Goal: Task Accomplishment & Management: Complete application form

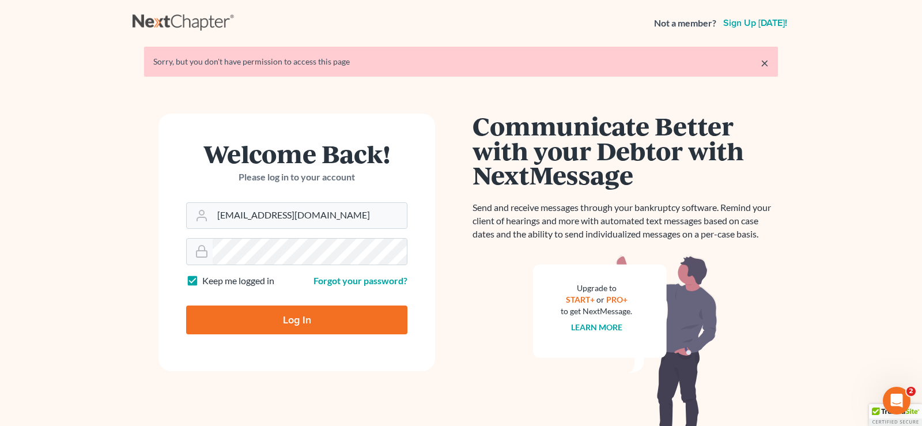
click at [293, 318] on input "Log In" at bounding box center [296, 319] width 221 height 29
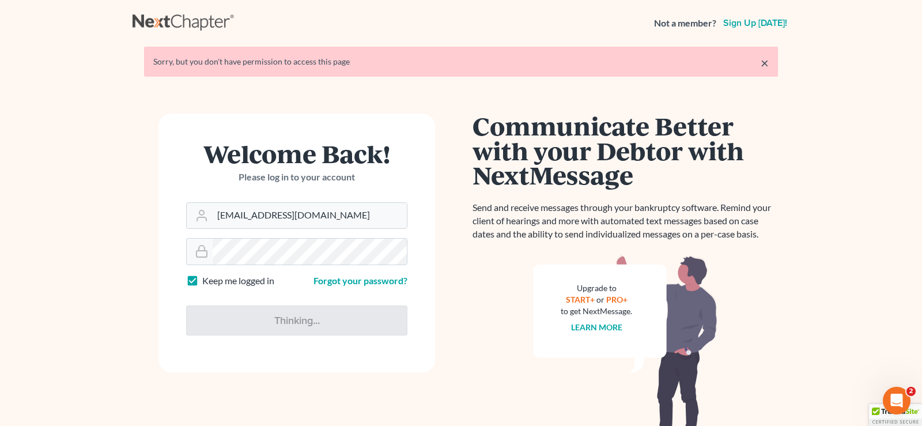
type input "Thinking..."
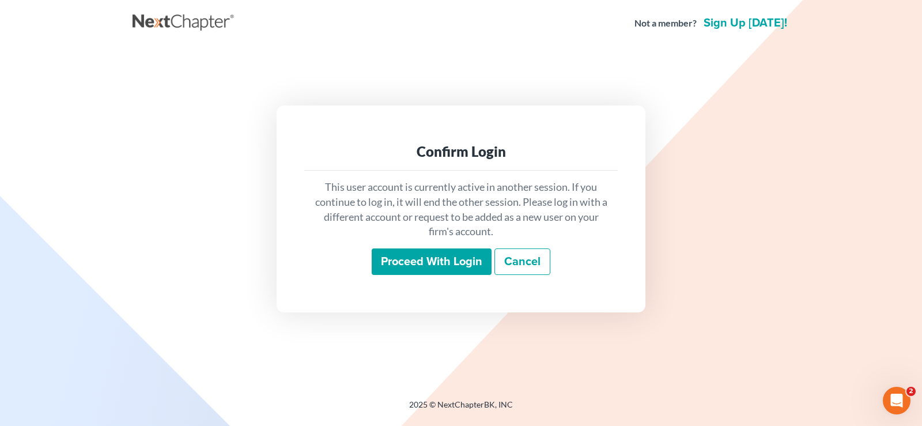
click at [412, 262] on input "Proceed with login" at bounding box center [432, 261] width 120 height 27
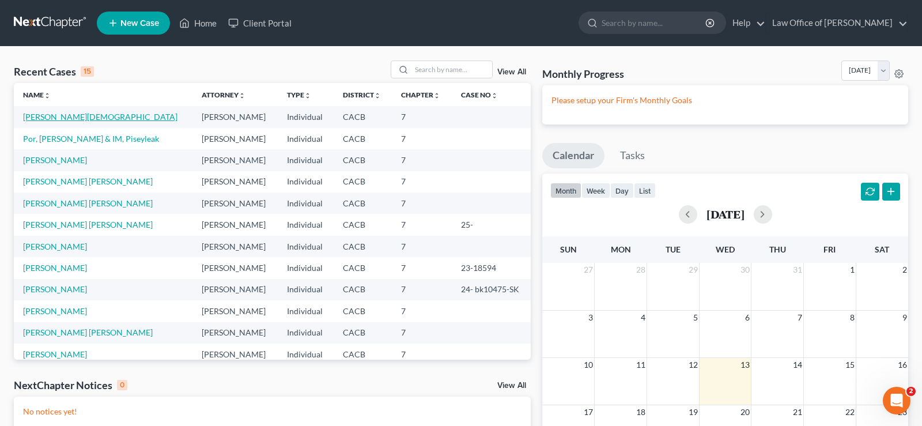
click at [46, 120] on link "[PERSON_NAME][DEMOGRAPHIC_DATA]" at bounding box center [100, 117] width 154 height 10
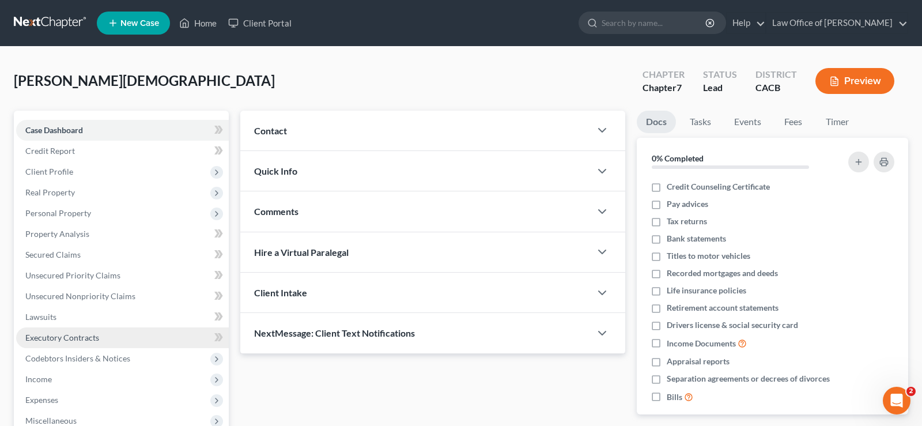
scroll to position [176, 0]
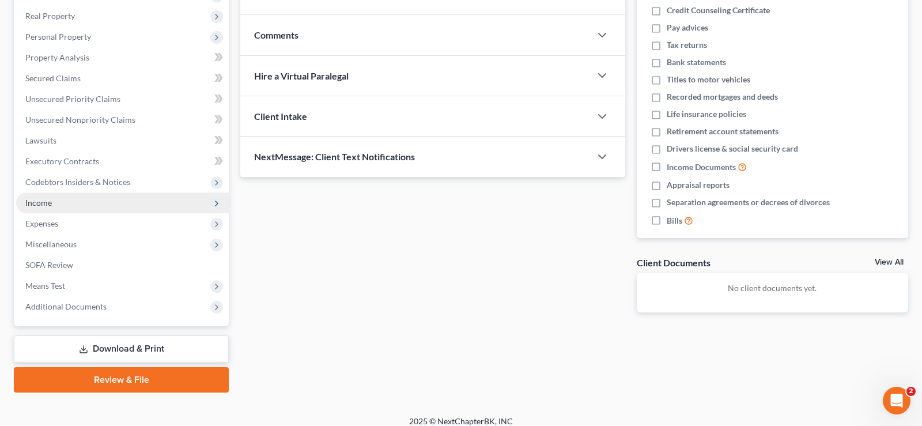
click at [36, 201] on span "Income" at bounding box center [38, 203] width 27 height 10
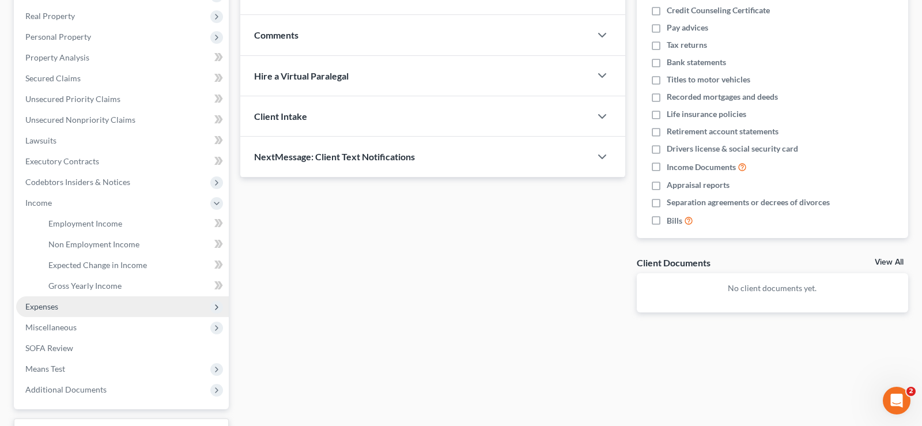
click at [36, 305] on span "Expenses" at bounding box center [41, 306] width 33 height 10
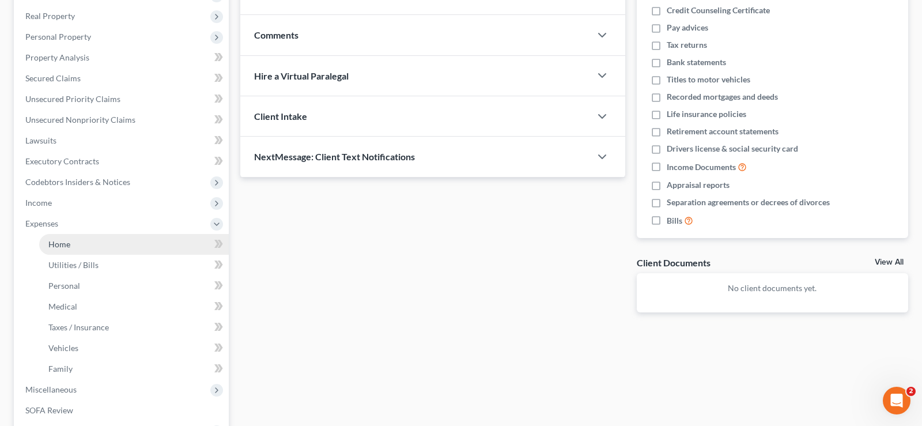
click at [67, 244] on span "Home" at bounding box center [59, 244] width 22 height 10
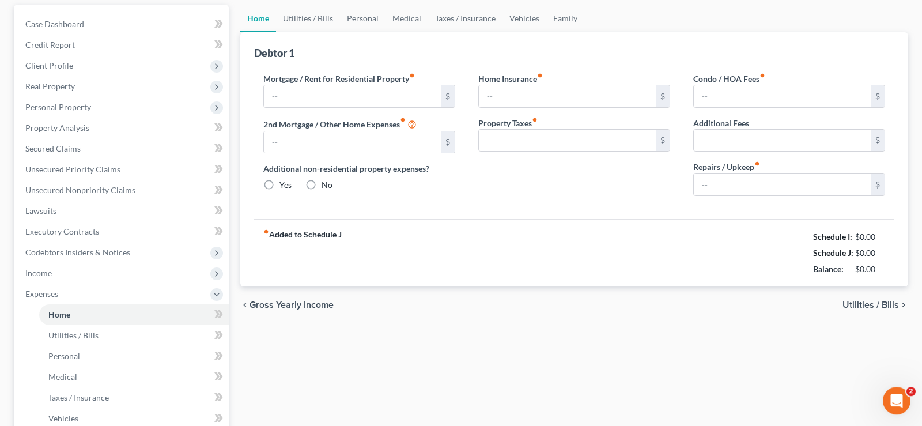
type input "800.00"
type input "0.00"
radio input "true"
type input "120.00"
type input "0.00"
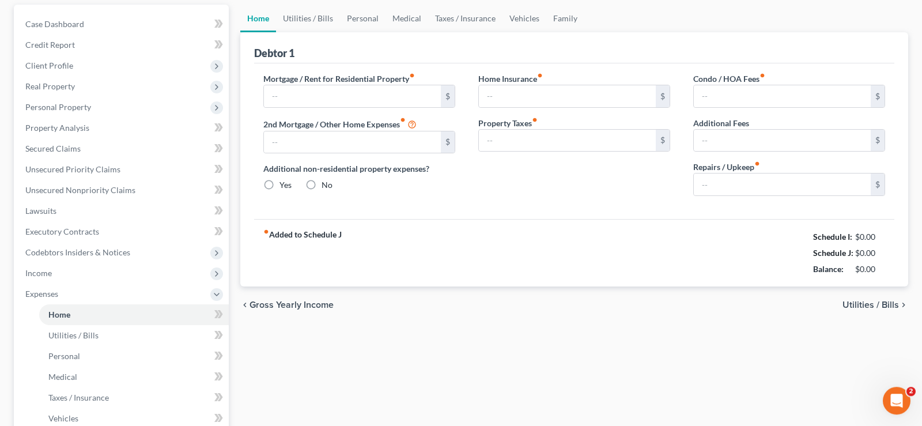
type input "0.00"
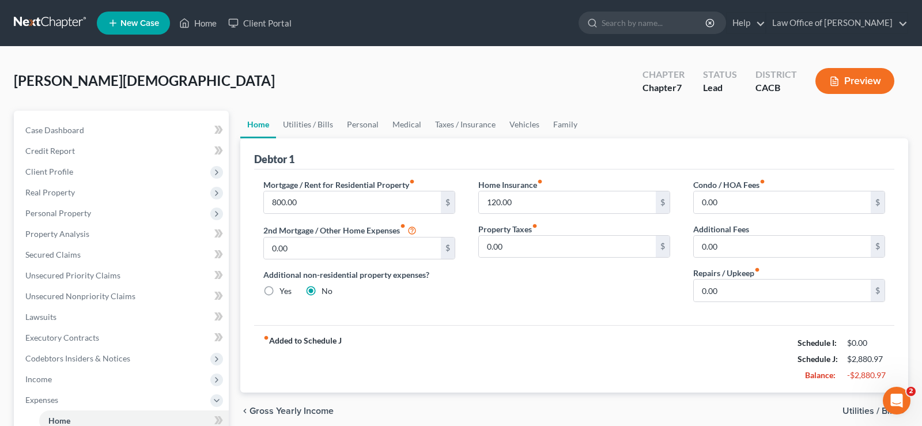
click at [864, 80] on button "Preview" at bounding box center [855, 81] width 79 height 26
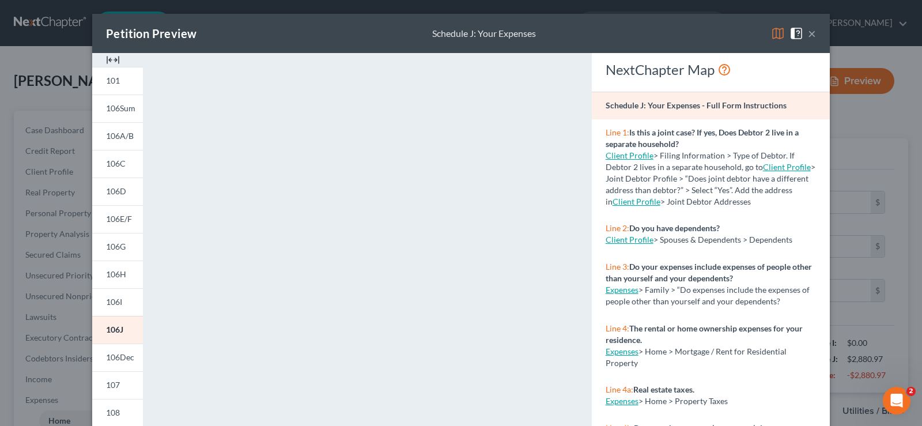
click at [814, 30] on button "×" at bounding box center [812, 34] width 8 height 14
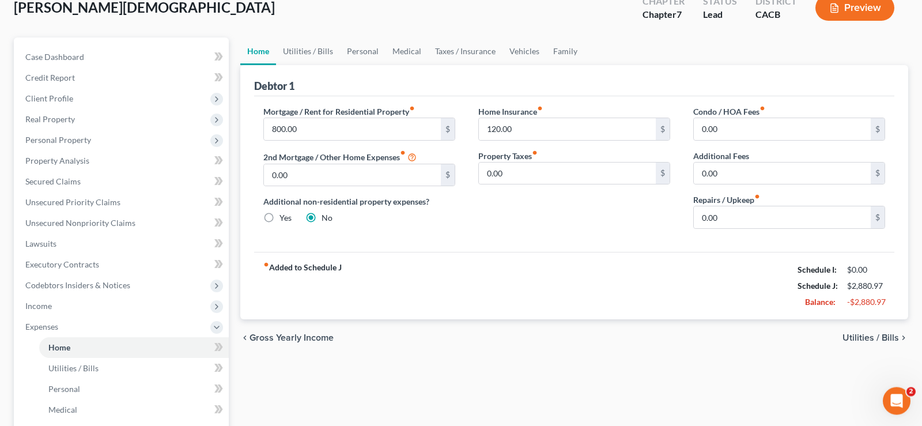
scroll to position [118, 0]
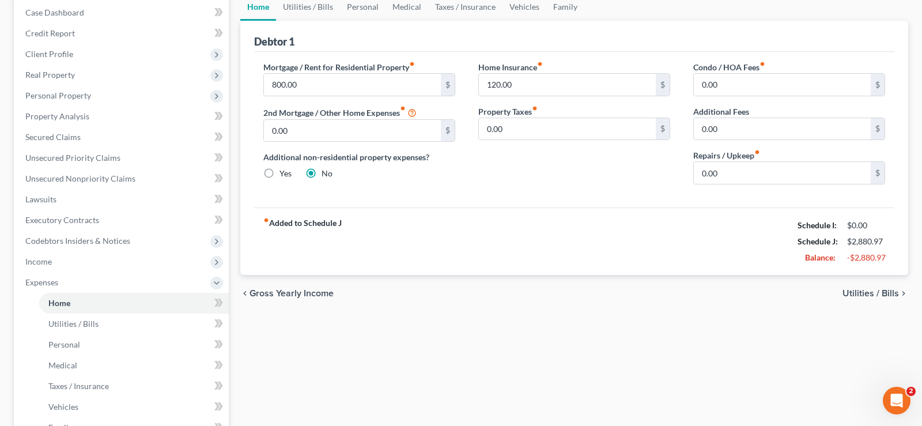
click at [848, 295] on span "Utilities / Bills" at bounding box center [871, 293] width 56 height 9
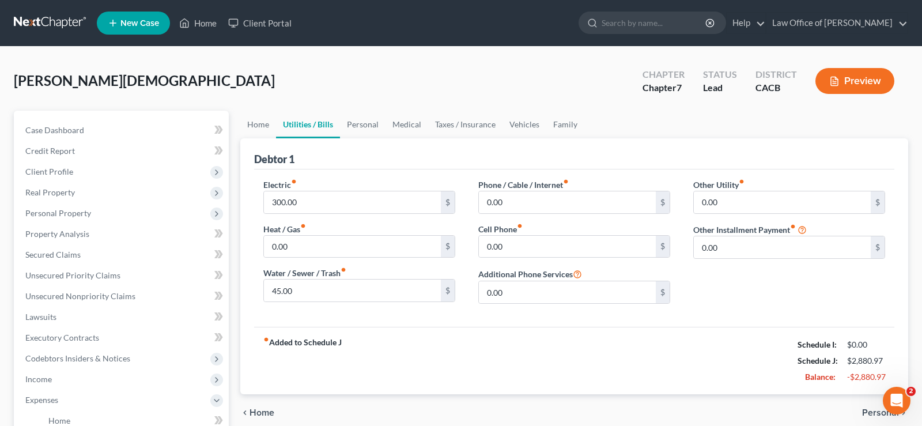
scroll to position [176, 0]
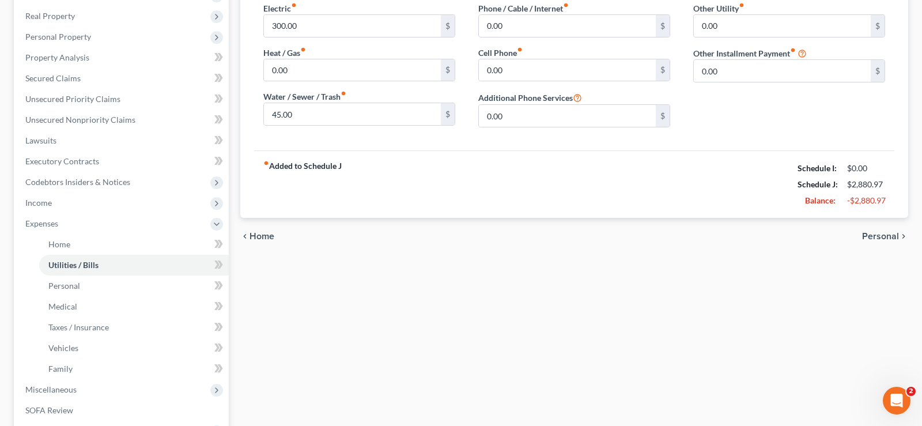
click at [259, 232] on span "Home" at bounding box center [262, 236] width 25 height 9
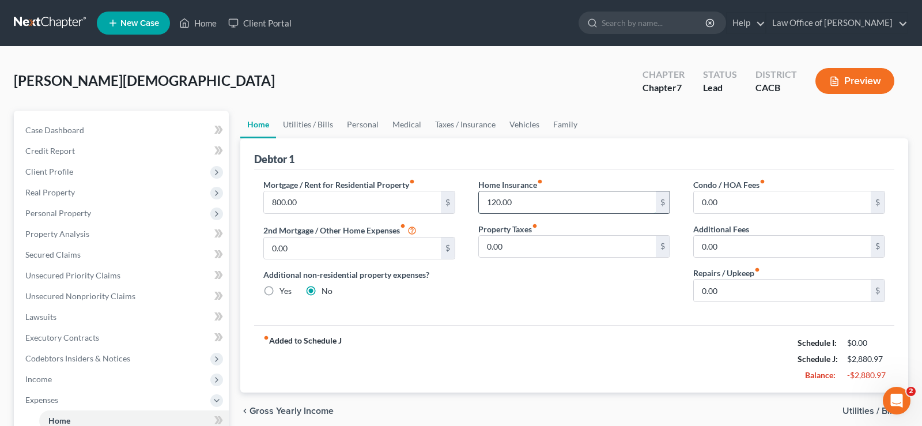
click at [530, 197] on input "120.00" at bounding box center [567, 202] width 177 height 22
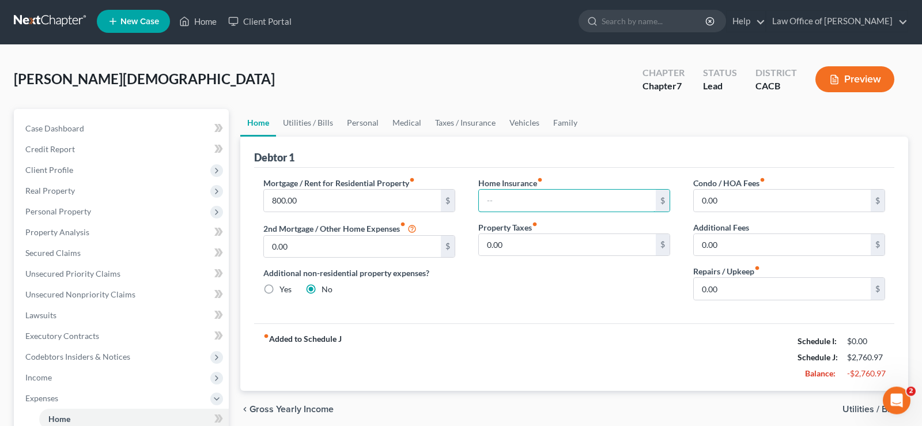
scroll to position [176, 0]
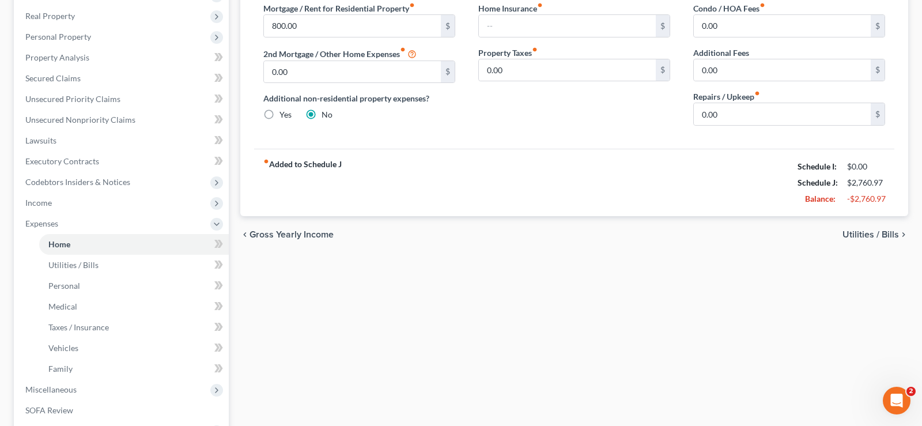
click at [862, 233] on span "Utilities / Bills" at bounding box center [871, 234] width 56 height 9
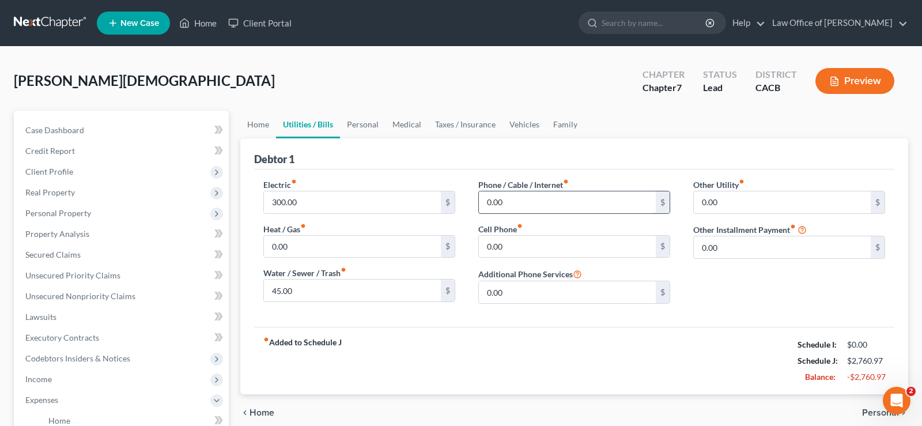
click at [522, 201] on input "0.00" at bounding box center [567, 202] width 177 height 22
type input "0"
type input "50"
click at [509, 246] on input "0.00" at bounding box center [567, 247] width 177 height 22
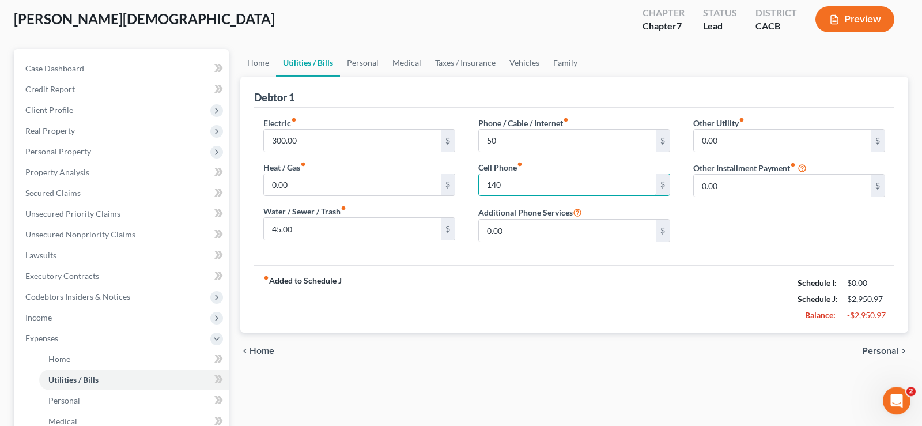
scroll to position [176, 0]
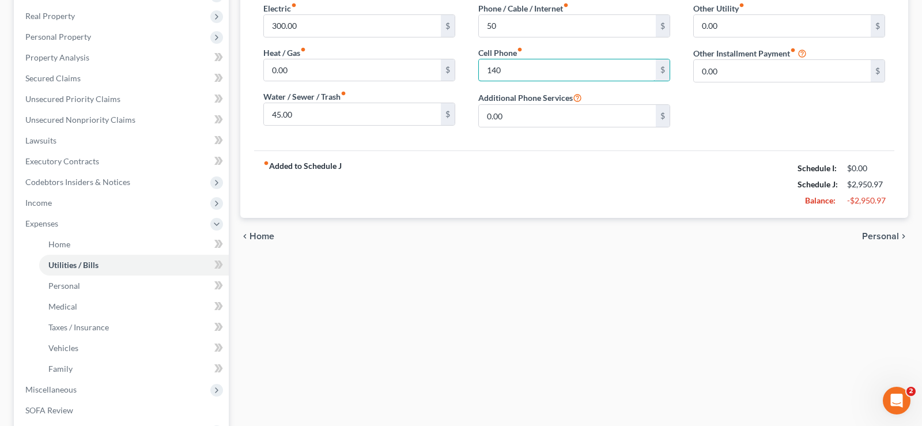
type input "140"
click at [882, 230] on div "chevron_left Home Personal chevron_right" at bounding box center [574, 236] width 668 height 37
click at [885, 235] on span "Personal" at bounding box center [880, 236] width 37 height 9
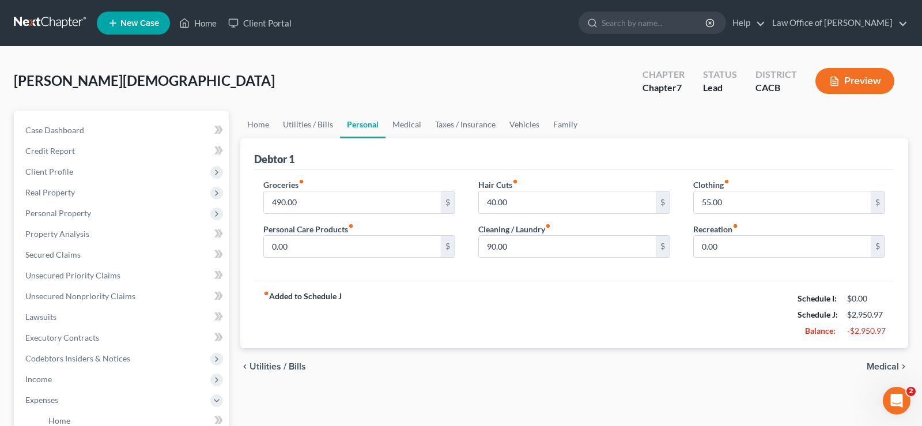
scroll to position [118, 0]
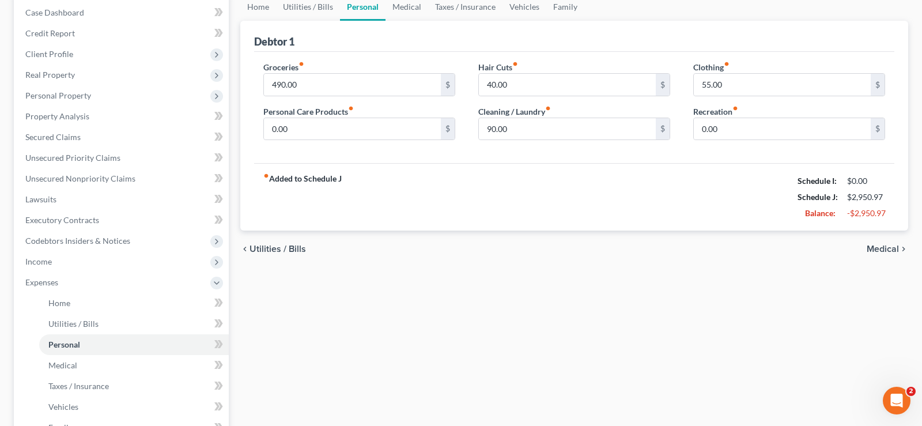
click at [885, 252] on span "Medical" at bounding box center [883, 248] width 32 height 9
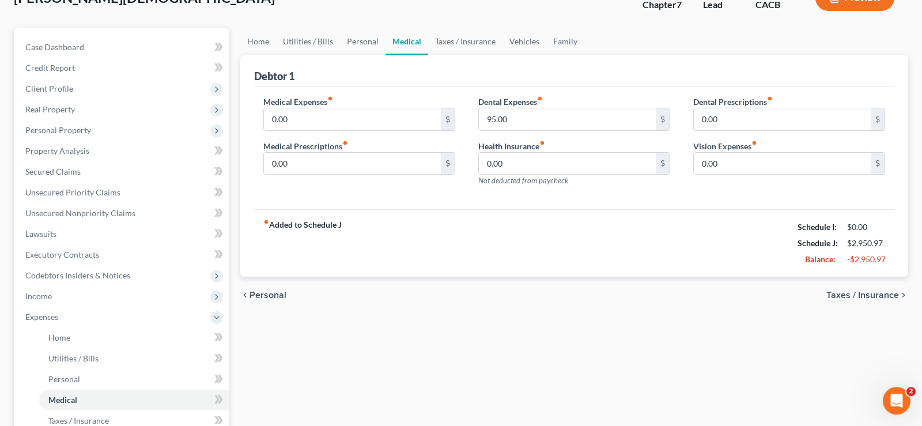
scroll to position [176, 0]
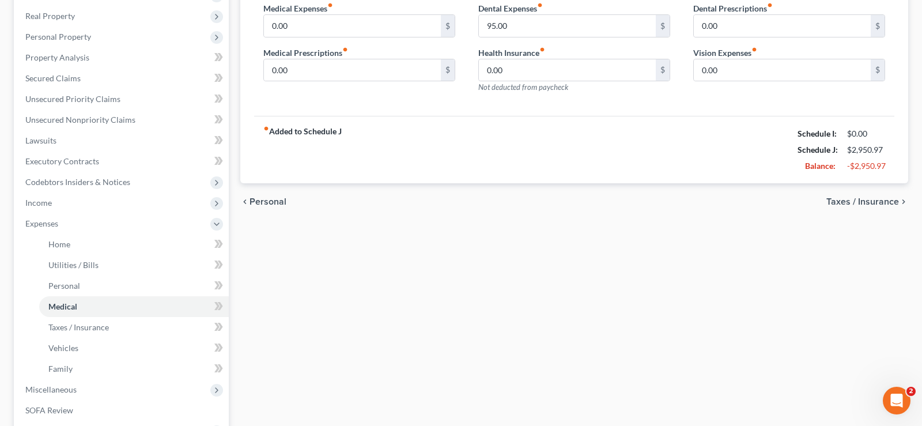
click at [878, 202] on span "Taxes / Insurance" at bounding box center [863, 201] width 73 height 9
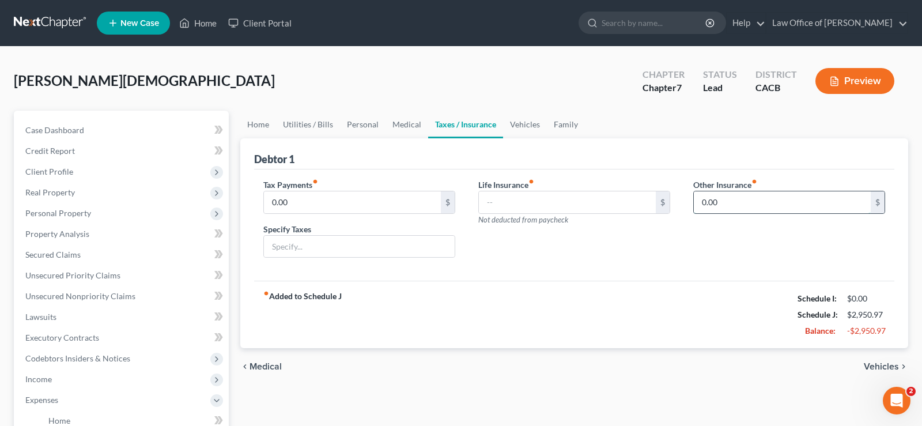
click at [757, 202] on input "0.00" at bounding box center [782, 202] width 177 height 22
click at [878, 366] on span "Vehicles" at bounding box center [881, 366] width 35 height 9
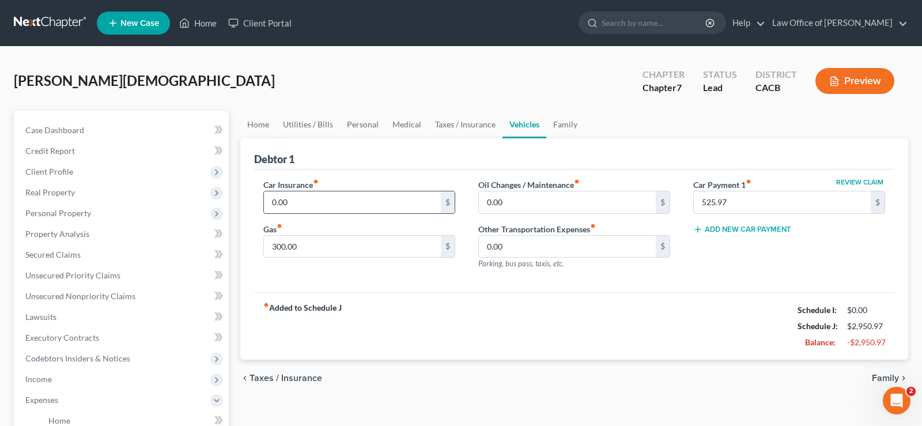
click at [300, 203] on input "0.00" at bounding box center [352, 202] width 177 height 22
type input "166"
click at [512, 197] on input "0.00" at bounding box center [567, 202] width 177 height 22
type input "40"
click at [883, 376] on span "Family" at bounding box center [885, 378] width 27 height 9
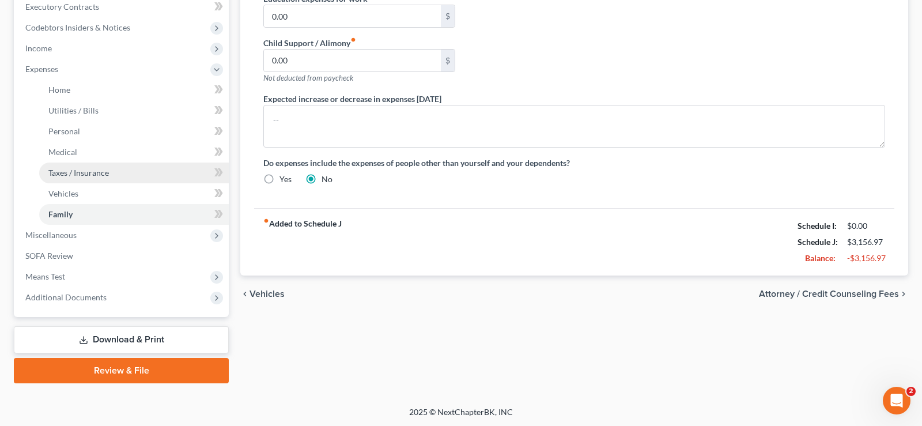
scroll to position [96, 0]
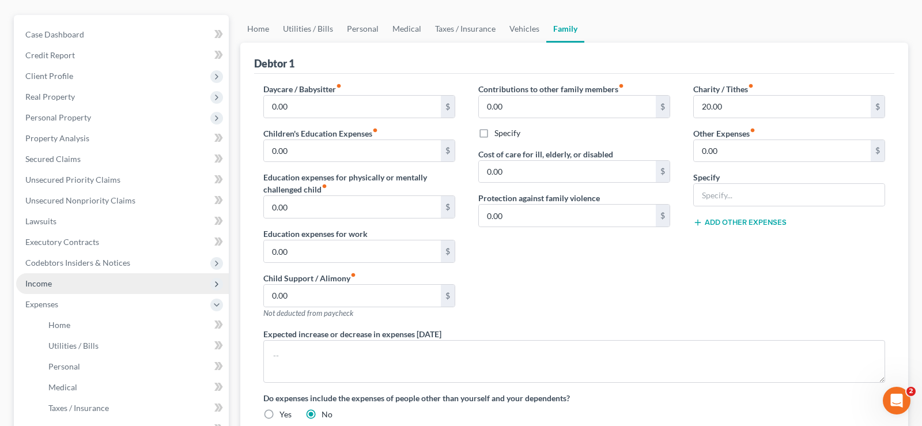
click at [39, 281] on span "Income" at bounding box center [38, 283] width 27 height 10
click at [40, 282] on span "Income" at bounding box center [38, 283] width 27 height 10
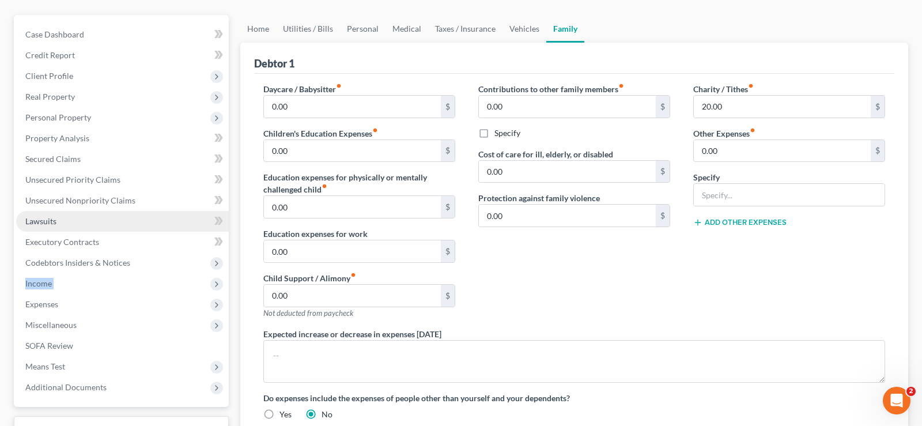
click at [55, 224] on span "Lawsuits" at bounding box center [40, 221] width 31 height 10
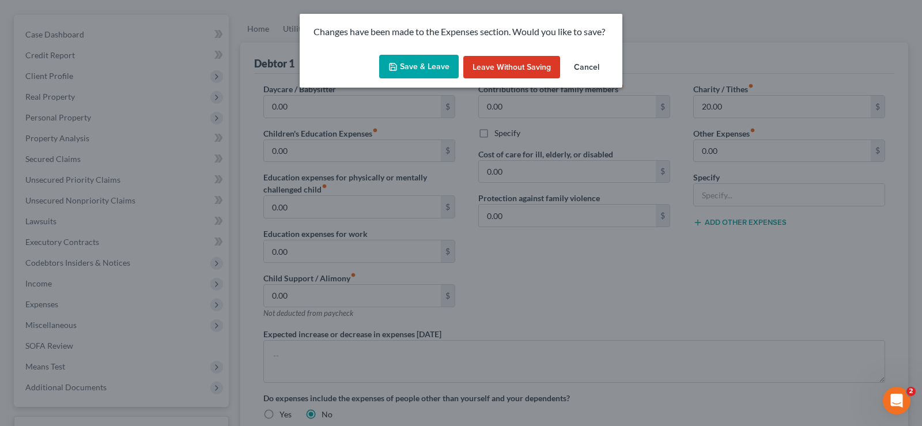
click at [434, 63] on button "Save & Leave" at bounding box center [419, 67] width 80 height 24
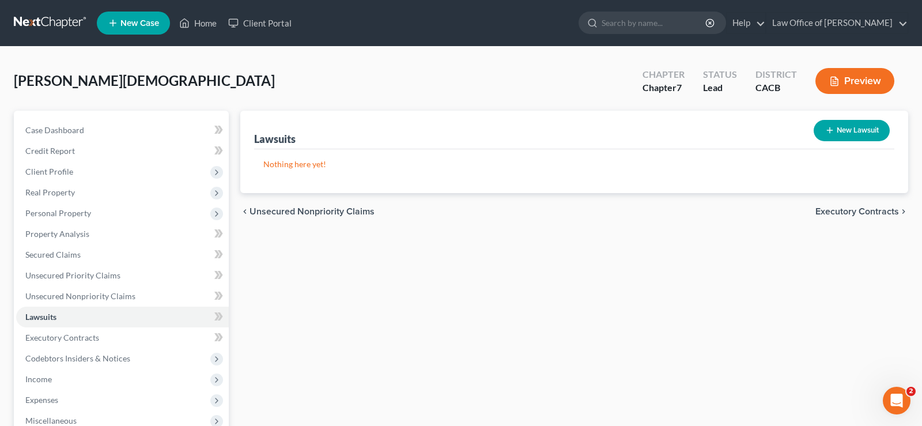
click at [854, 210] on span "Executory Contracts" at bounding box center [858, 211] width 84 height 9
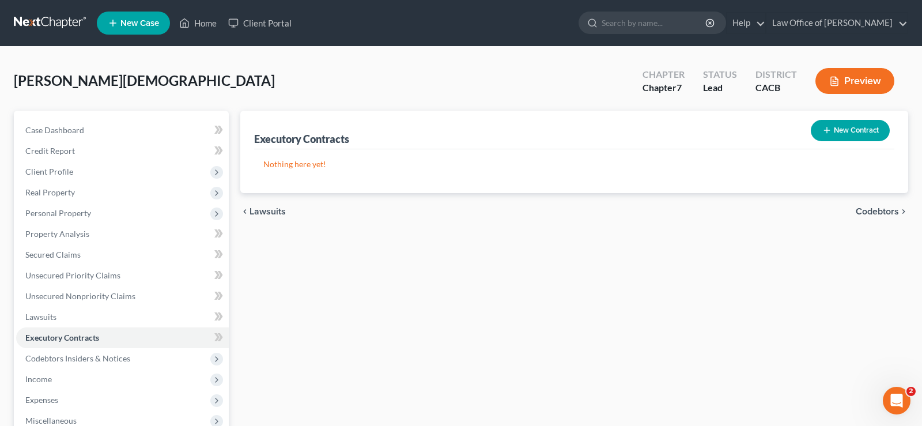
click at [885, 213] on span "Codebtors" at bounding box center [877, 211] width 43 height 9
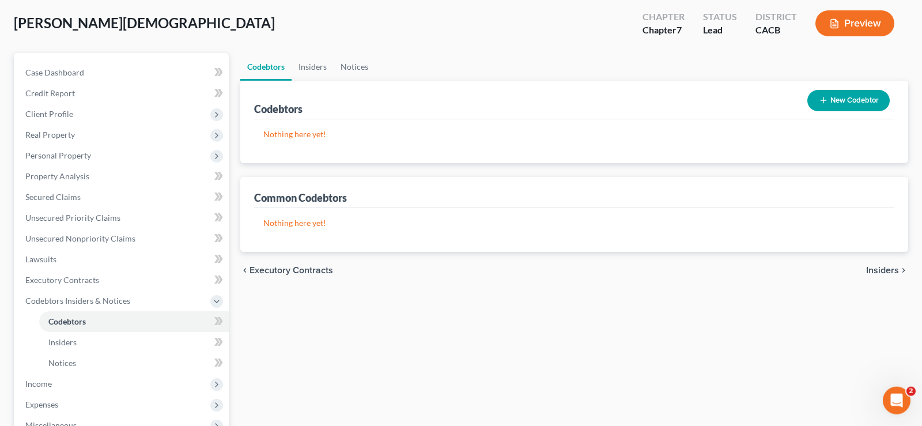
scroll to position [118, 0]
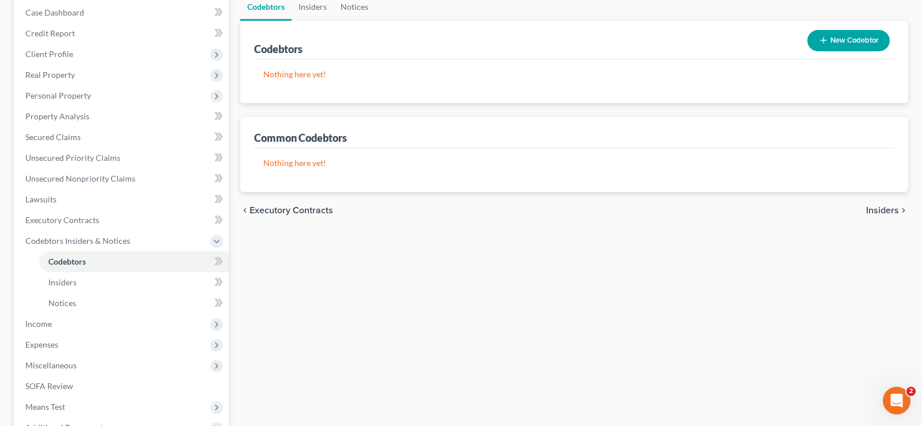
click at [892, 207] on span "Insiders" at bounding box center [882, 210] width 33 height 9
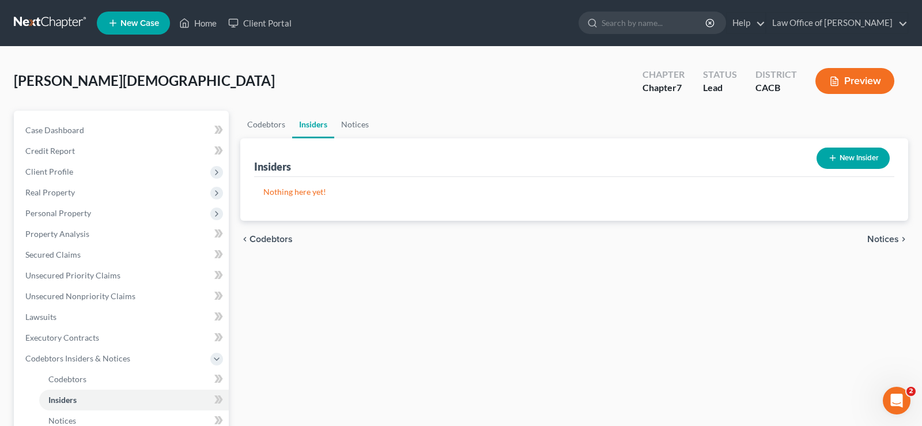
click at [882, 235] on span "Notices" at bounding box center [883, 239] width 32 height 9
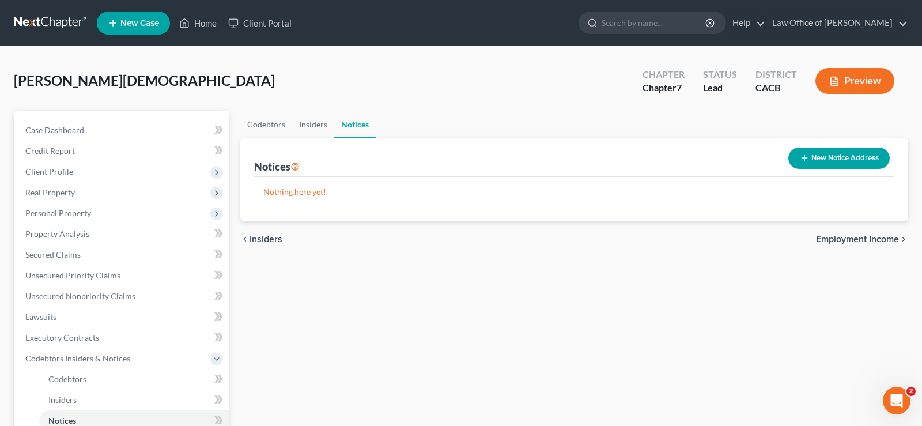
click at [858, 235] on span "Employment Income" at bounding box center [857, 239] width 83 height 9
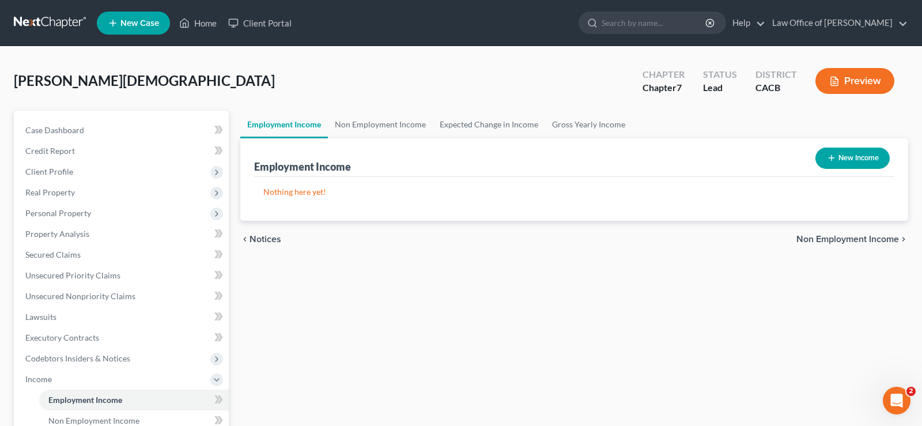
click at [848, 156] on button "New Income" at bounding box center [853, 158] width 74 height 21
select select "0"
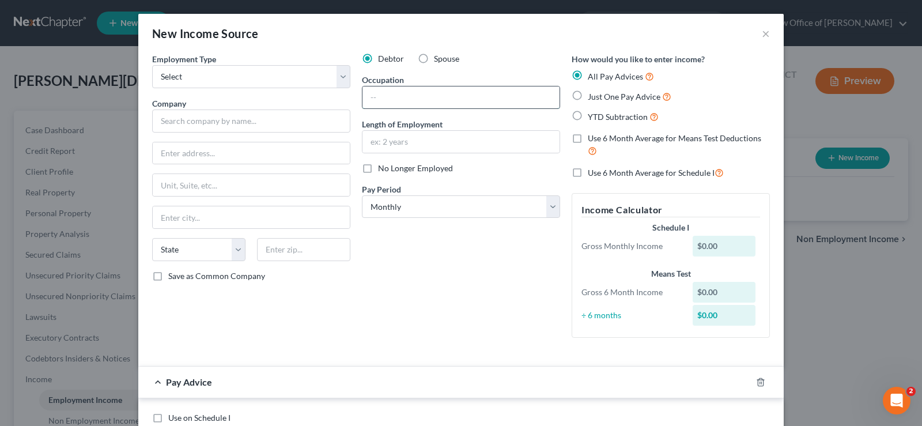
click at [397, 90] on input "text" at bounding box center [461, 97] width 197 height 22
click at [409, 98] on input "Shipping VClerk" at bounding box center [461, 97] width 197 height 22
type input "Shipping Clerk"
click at [425, 137] on input "text" at bounding box center [461, 142] width 197 height 22
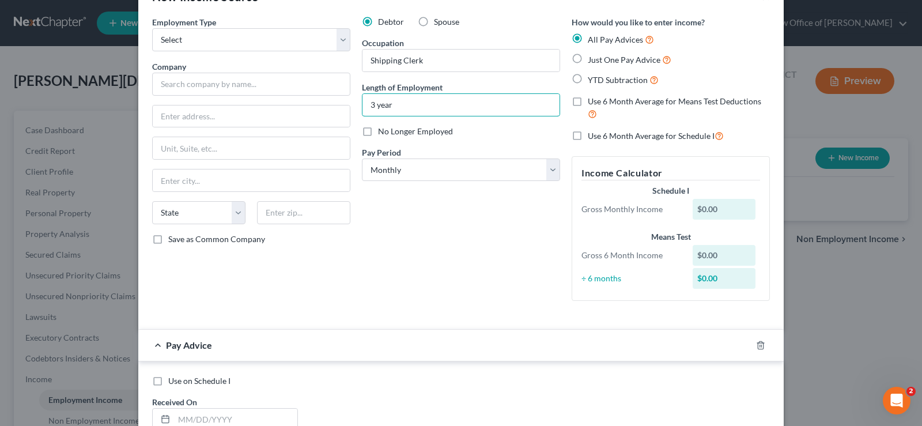
scroll to position [59, 0]
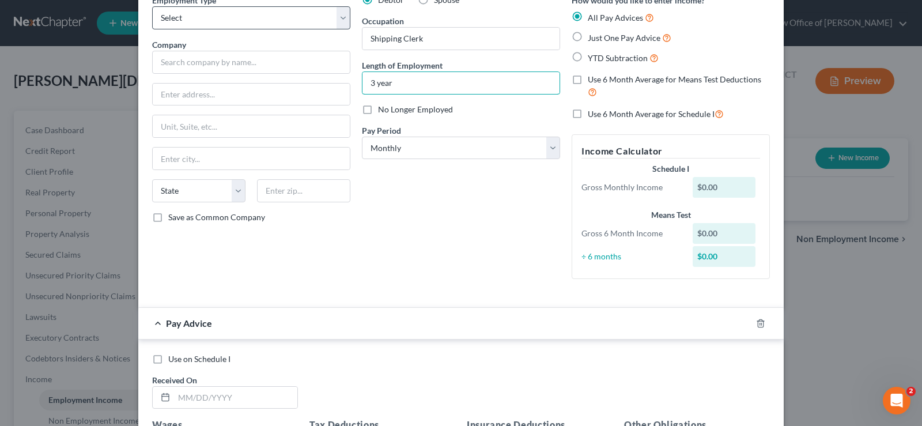
type input "3 year"
click at [152, 6] on select "Select Full or Part Time Employment Self Employment" at bounding box center [251, 17] width 198 height 23
select select "0"
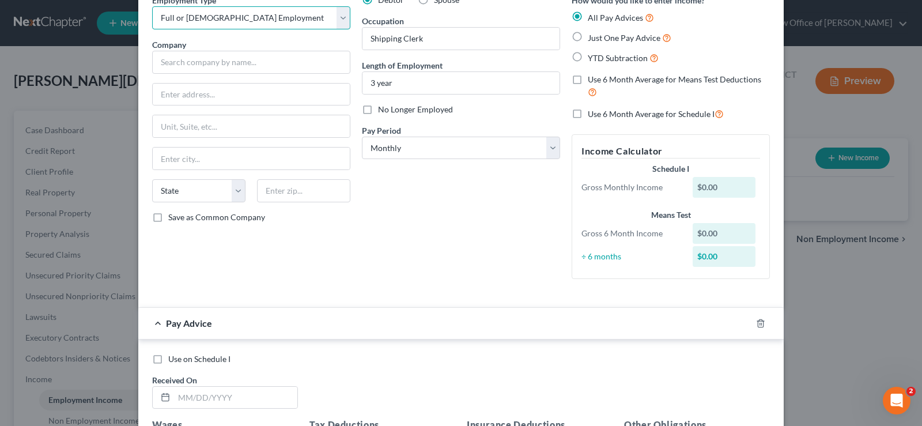
click option "Full or Part Time Employment" at bounding box center [0, 0] width 0 height 0
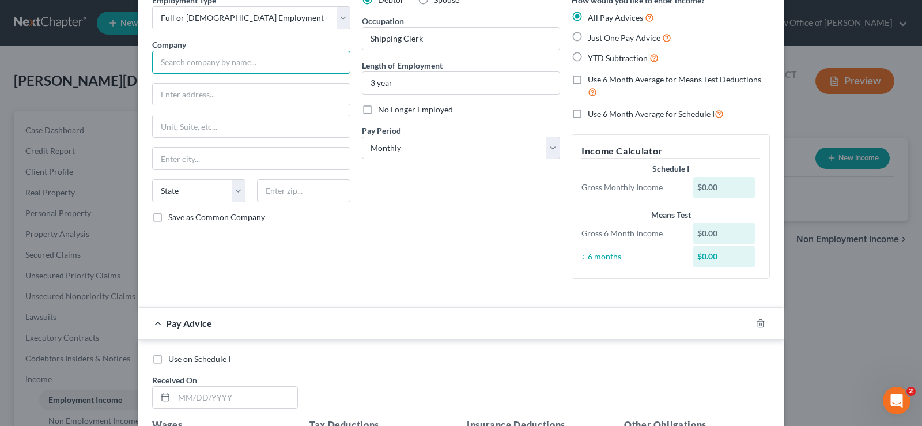
click at [195, 63] on input "text" at bounding box center [251, 62] width 198 height 23
type input "Samuel Hale LLC"
click at [227, 97] on input "text" at bounding box center [251, 95] width 197 height 22
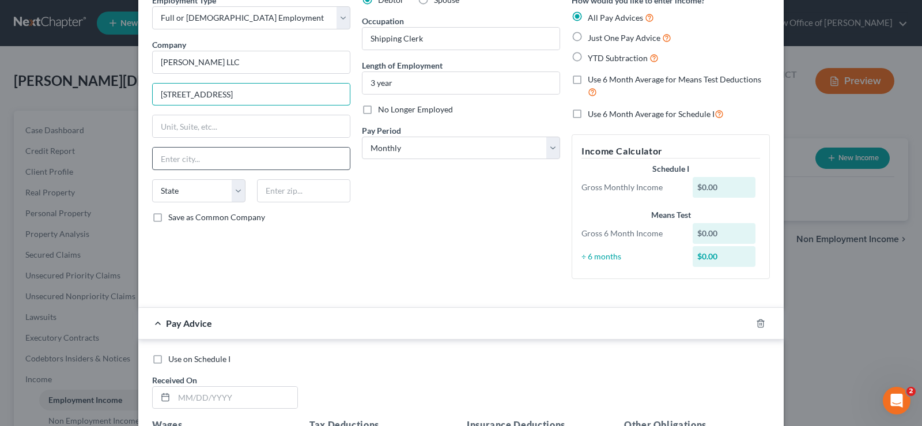
type input "2882 Prospect Park Dr SPC 73"
click at [203, 161] on input "text" at bounding box center [251, 159] width 197 height 22
type input "Rialto"
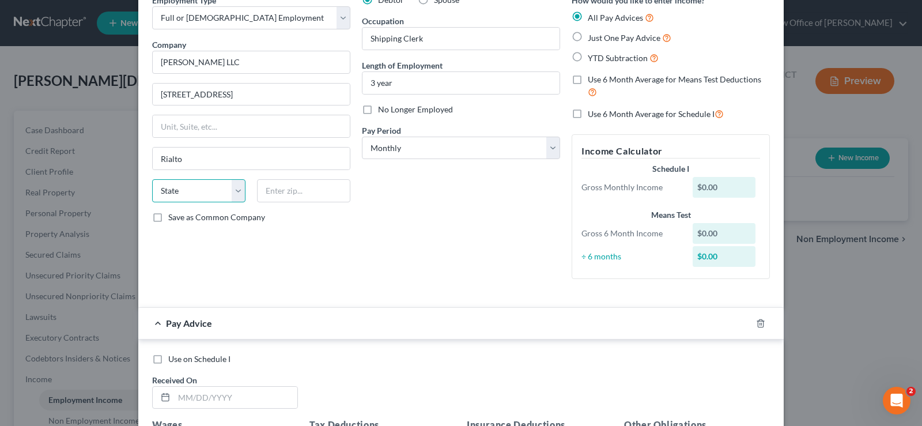
click at [152, 179] on select "State AL AK AR AZ CA CO CT DE DC FL GA GU HI ID IL IN IA KS KY LA ME MD MA MI M…" at bounding box center [198, 190] width 93 height 23
select select "4"
click option "CA" at bounding box center [0, 0] width 0 height 0
click at [288, 188] on input "text" at bounding box center [303, 190] width 93 height 23
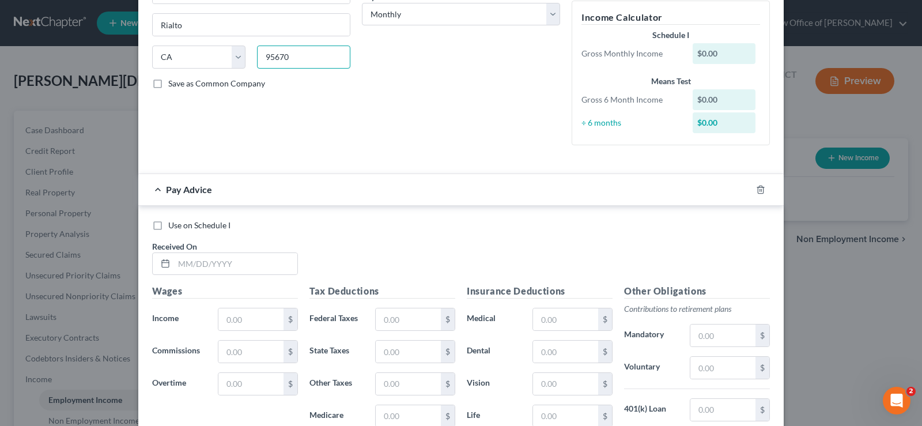
scroll to position [235, 0]
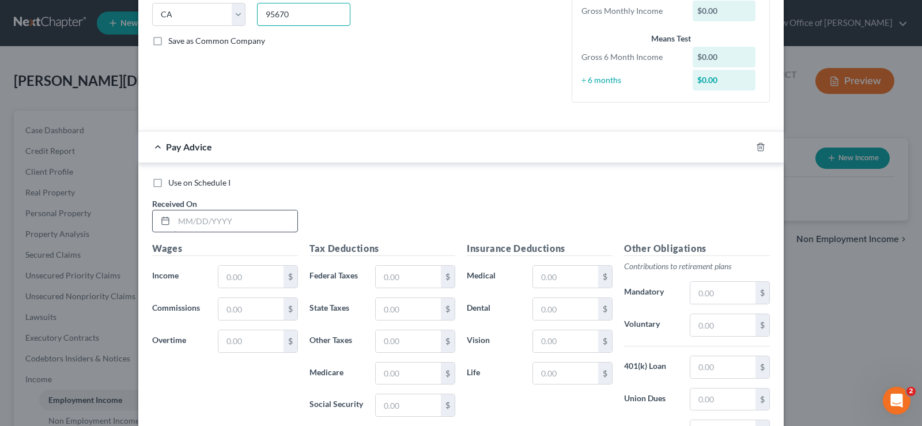
type input "95670"
type input "Rancho Cordova"
click at [199, 219] on input "text" at bounding box center [235, 221] width 123 height 22
click at [231, 225] on input "07212025" at bounding box center [235, 221] width 123 height 22
click at [189, 220] on input "07212025" at bounding box center [235, 221] width 123 height 22
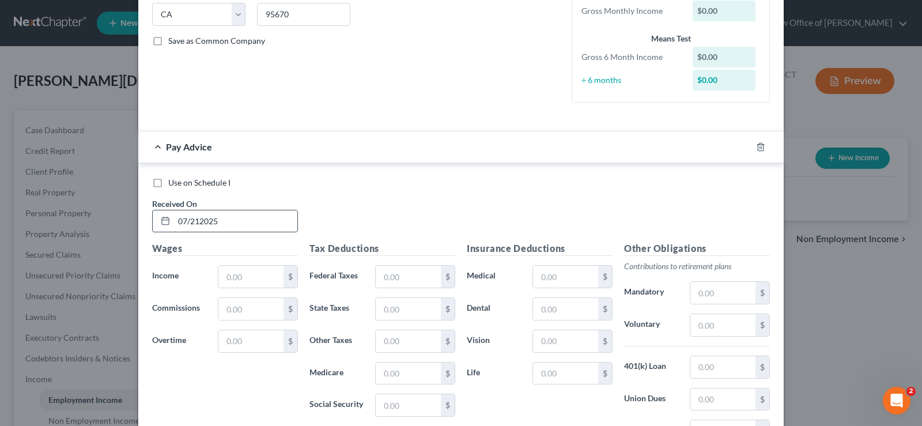
click at [200, 220] on input "07/212025" at bounding box center [235, 221] width 123 height 22
type input "07/21/2025"
click at [227, 279] on input "text" at bounding box center [250, 277] width 65 height 22
type input "786.40"
click at [241, 341] on input "text" at bounding box center [250, 341] width 65 height 22
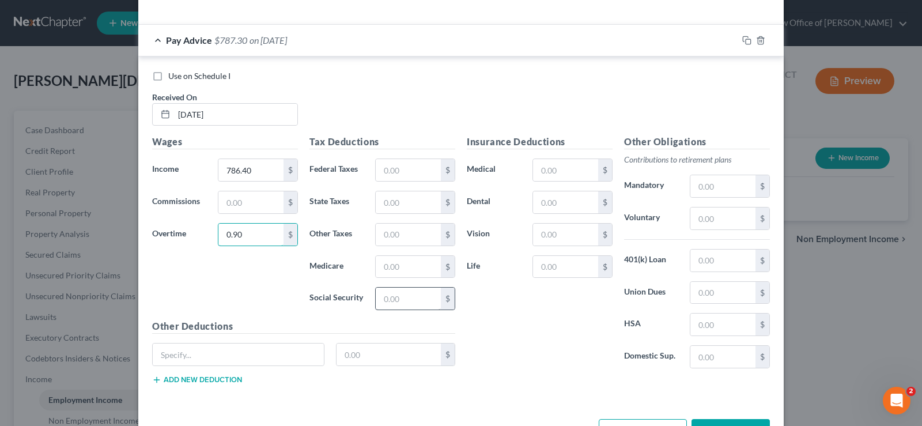
scroll to position [353, 0]
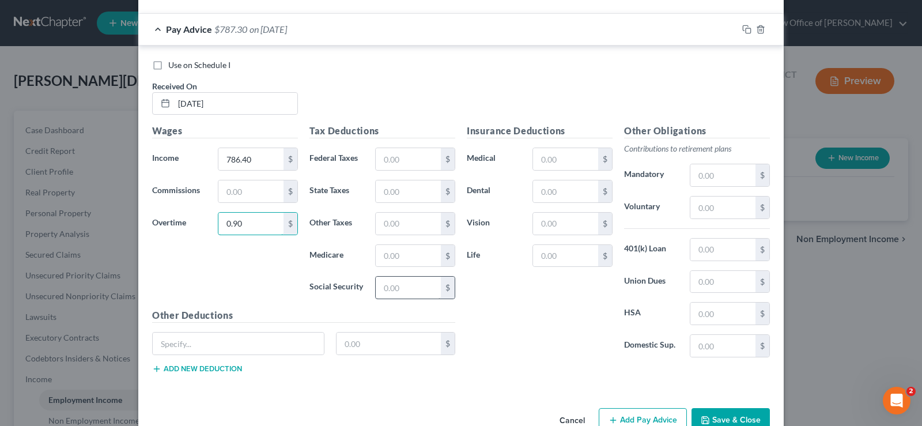
type input "0.90"
click at [393, 290] on input "text" at bounding box center [408, 288] width 65 height 22
type input "48.81"
click at [390, 255] on input "text" at bounding box center [408, 256] width 65 height 22
type input "11.41"
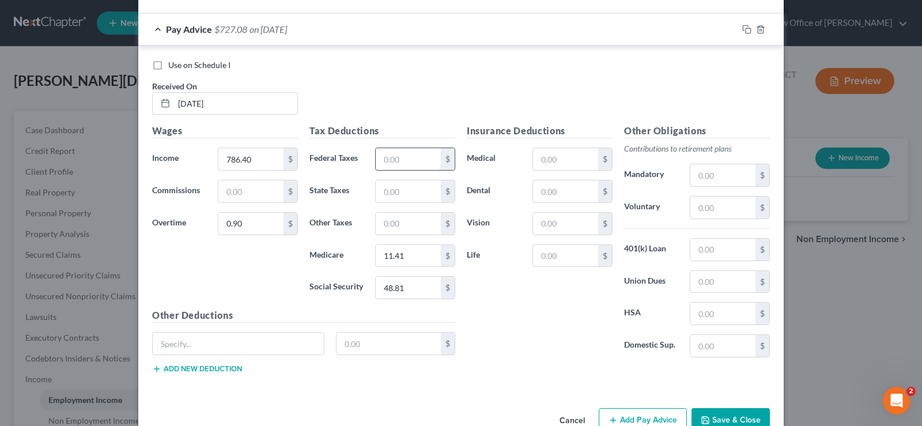
click at [421, 159] on input "text" at bounding box center [408, 159] width 65 height 22
type input "11.42"
click at [405, 193] on input "text" at bounding box center [408, 191] width 65 height 22
type input "7.27"
click at [413, 222] on input "text" at bounding box center [408, 224] width 65 height 22
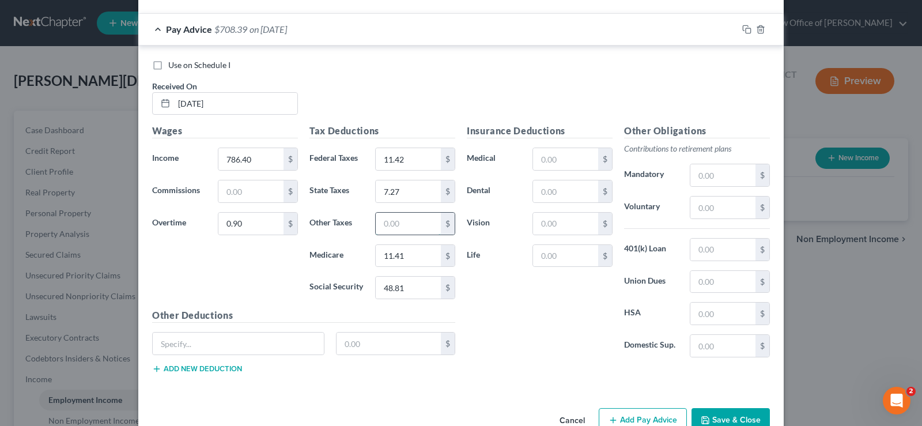
click at [403, 224] on input "text" at bounding box center [408, 224] width 65 height 22
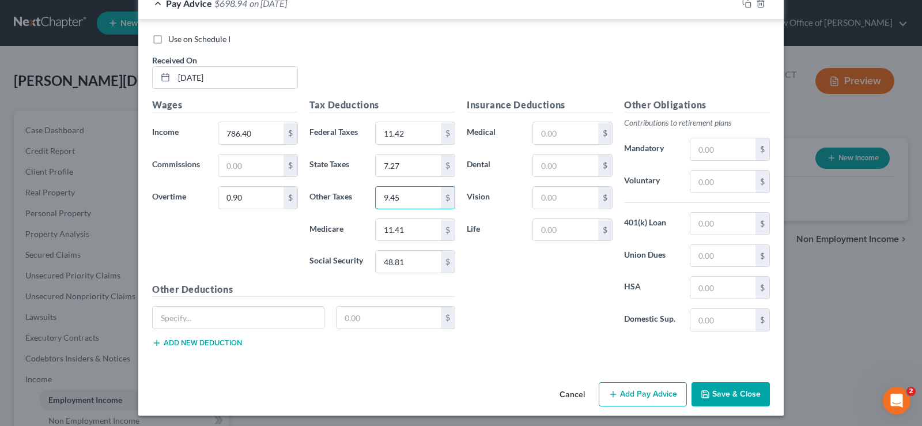
scroll to position [382, 0]
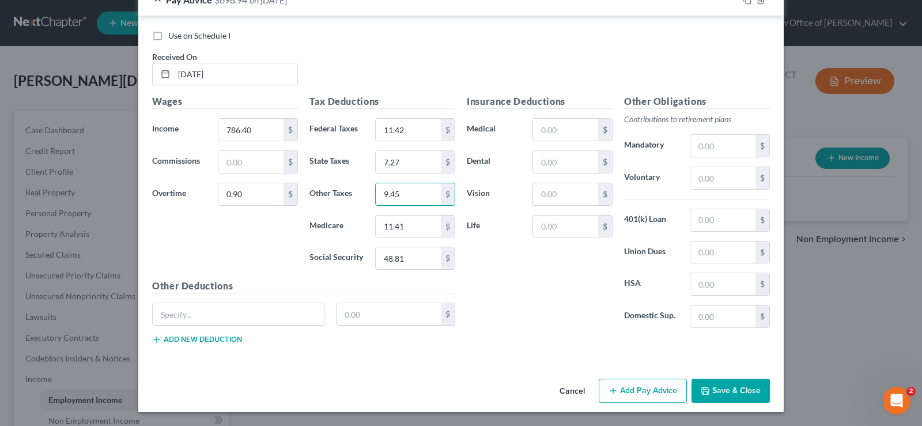
type input "9.45"
click at [736, 384] on button "Save & Close" at bounding box center [731, 391] width 78 height 24
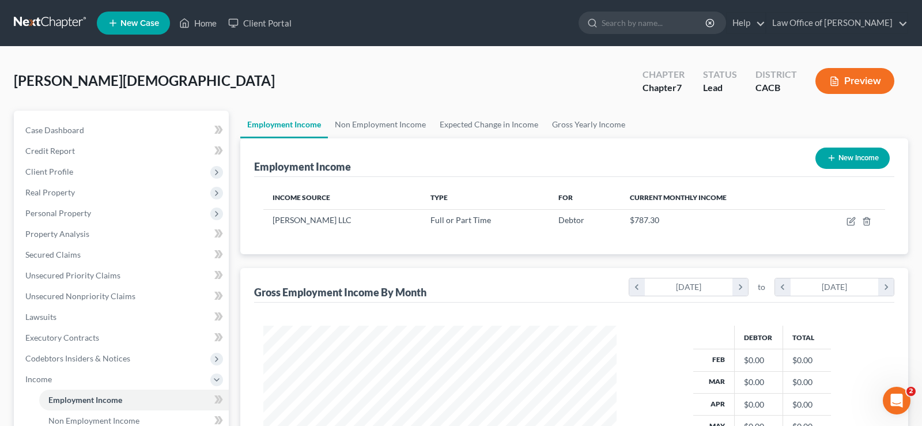
scroll to position [118, 0]
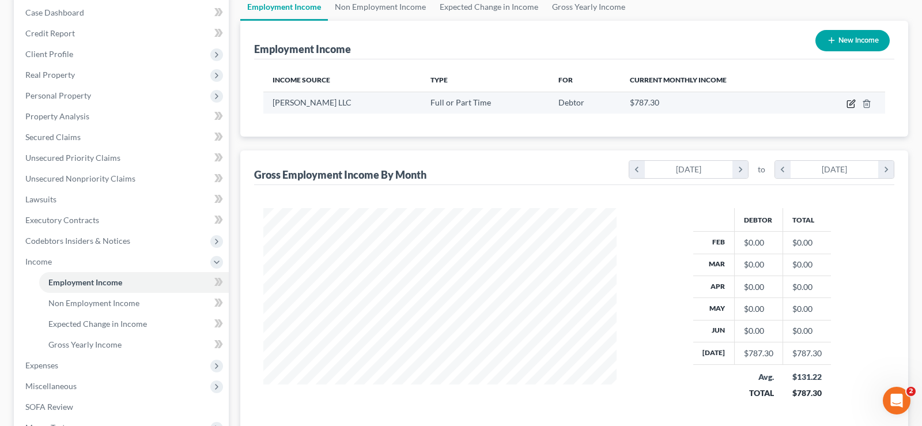
click at [852, 104] on icon "button" at bounding box center [851, 103] width 9 height 9
select select "0"
select select "4"
select select "0"
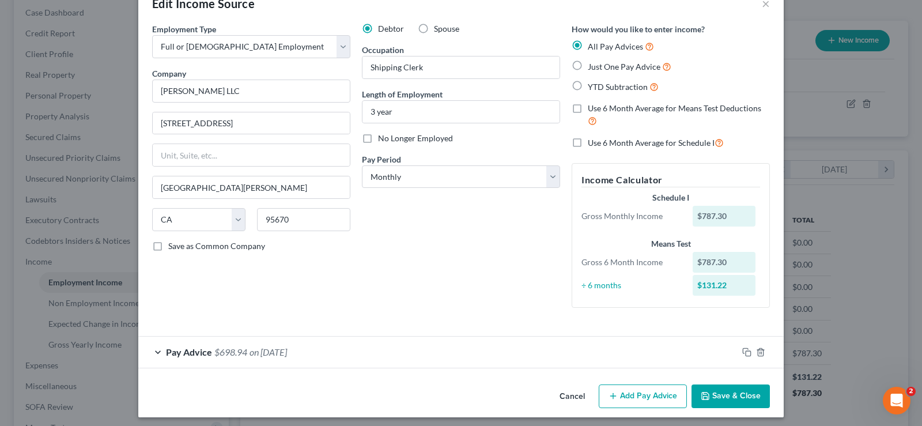
scroll to position [35, 0]
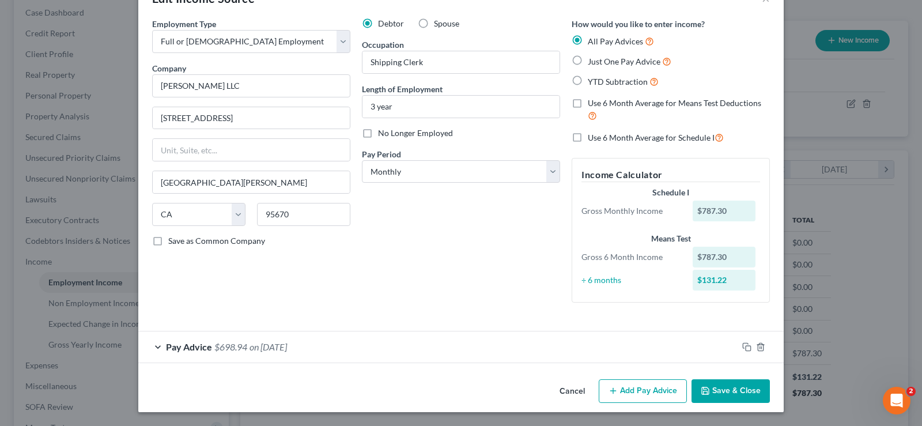
click at [642, 387] on button "Add Pay Advice" at bounding box center [643, 391] width 88 height 24
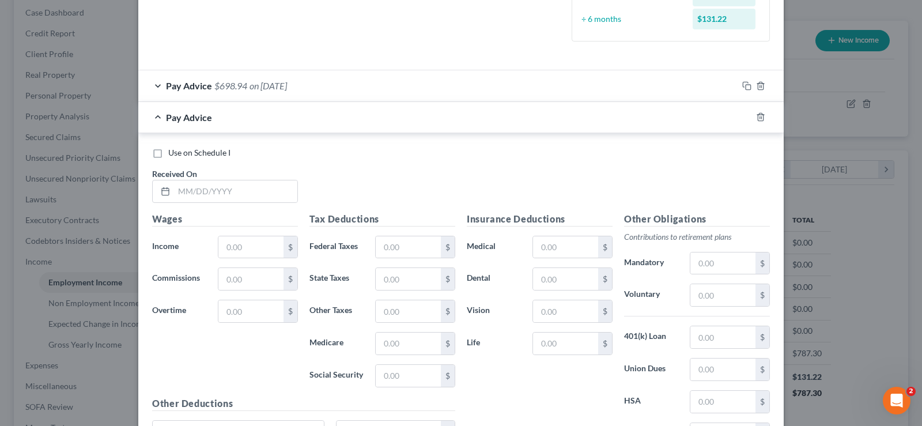
scroll to position [270, 0]
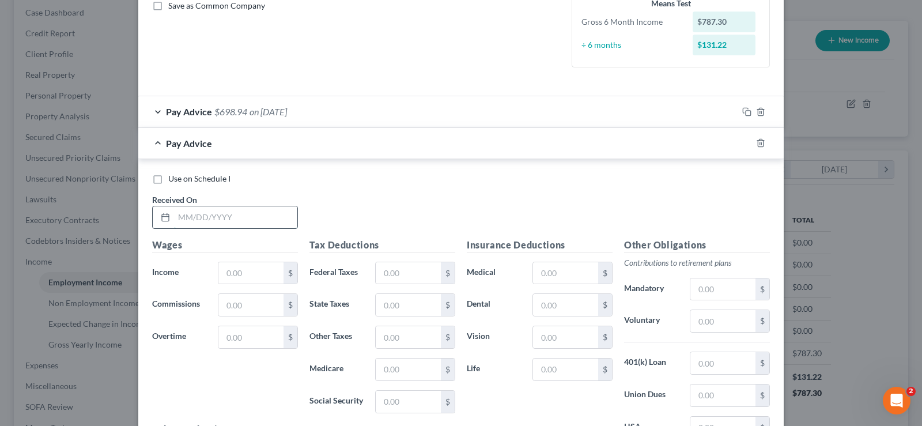
click at [207, 216] on input "text" at bounding box center [235, 217] width 123 height 22
type input "7"
type input "07/14/2025"
click at [260, 269] on input "text" at bounding box center [250, 273] width 65 height 22
type input "7"
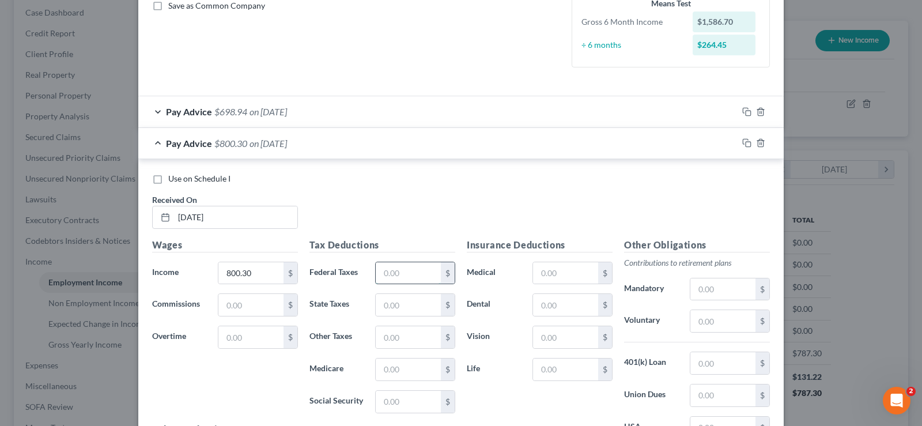
click at [392, 278] on input "text" at bounding box center [408, 273] width 65 height 22
click at [262, 271] on input "800.30" at bounding box center [250, 273] width 65 height 22
type input "799.40"
click at [258, 344] on input "text" at bounding box center [250, 337] width 65 height 22
type input "0.90"
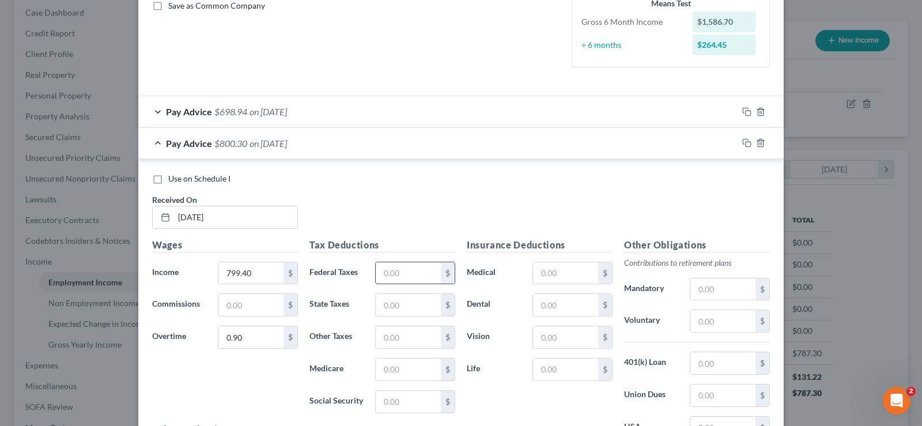
click at [404, 268] on input "text" at bounding box center [408, 273] width 65 height 22
type input "12.72"
click at [399, 401] on input "text" at bounding box center [408, 402] width 65 height 22
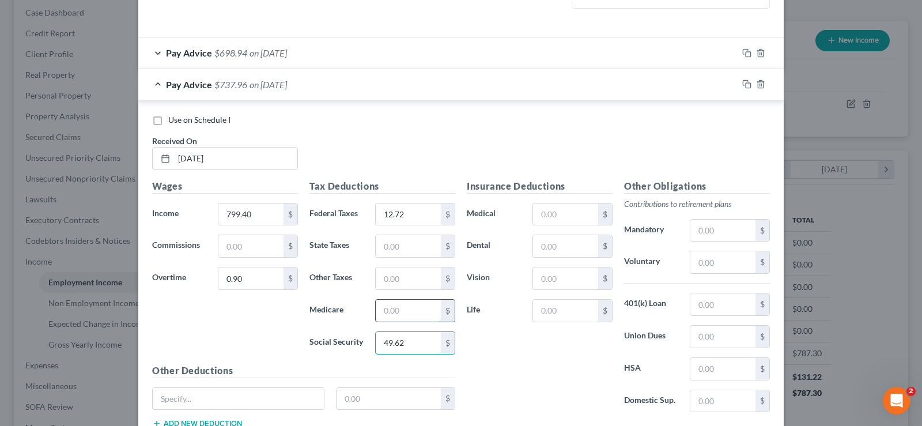
type input "49.62"
click at [409, 315] on input "text" at bounding box center [408, 311] width 65 height 22
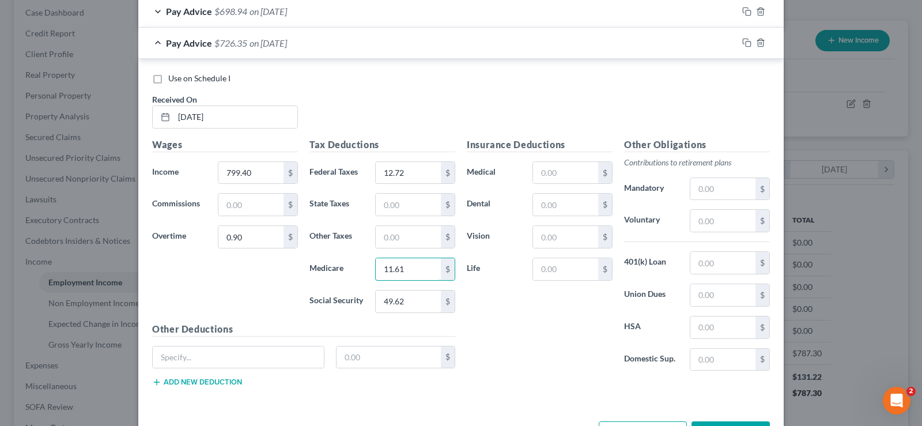
scroll to position [388, 0]
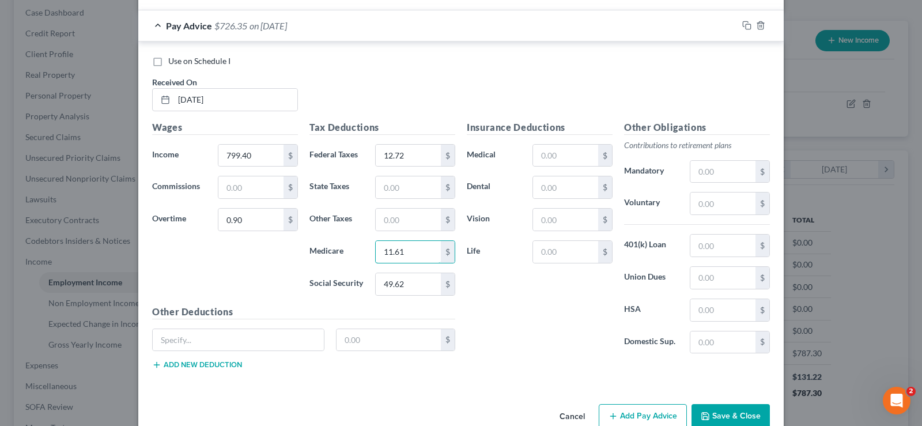
type input "11.61"
click at [375, 183] on div "$" at bounding box center [415, 187] width 92 height 23
click at [396, 181] on input "text" at bounding box center [408, 187] width 65 height 22
type input "7.56"
click at [403, 222] on input "text" at bounding box center [408, 220] width 65 height 22
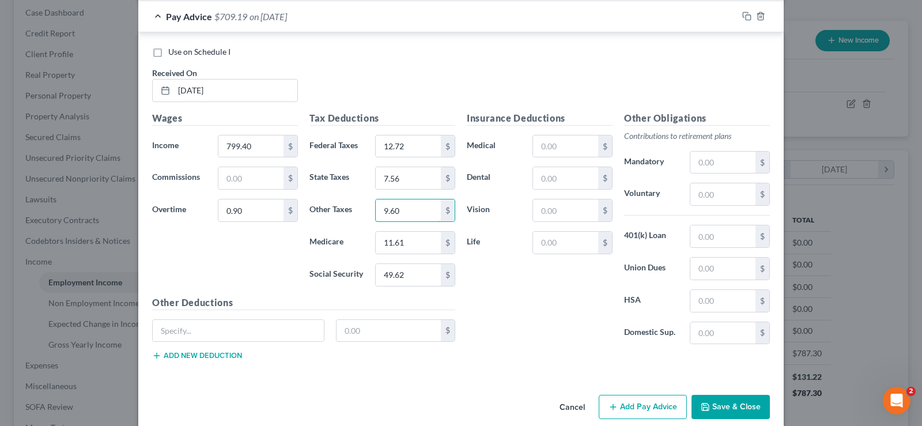
scroll to position [413, 0]
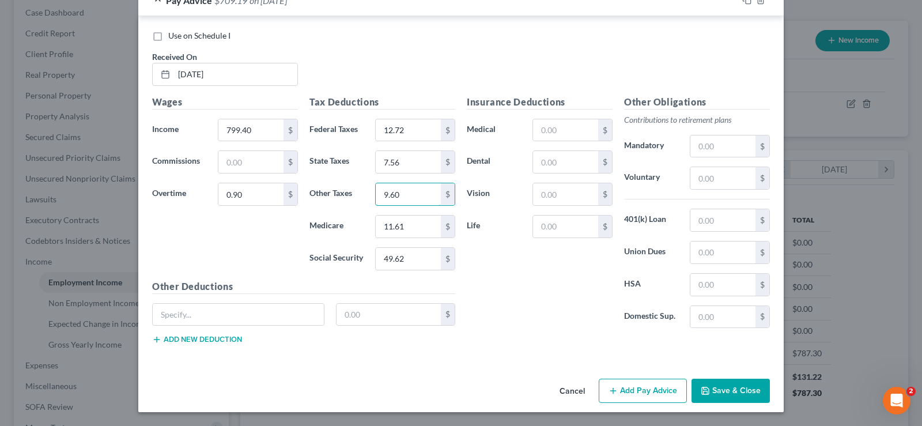
type input "9.60"
click at [655, 390] on button "Add Pay Advice" at bounding box center [643, 391] width 88 height 24
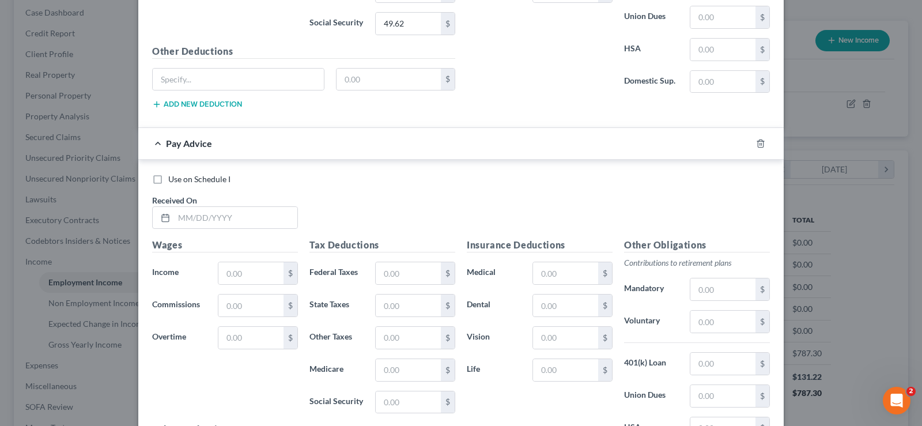
scroll to position [707, 0]
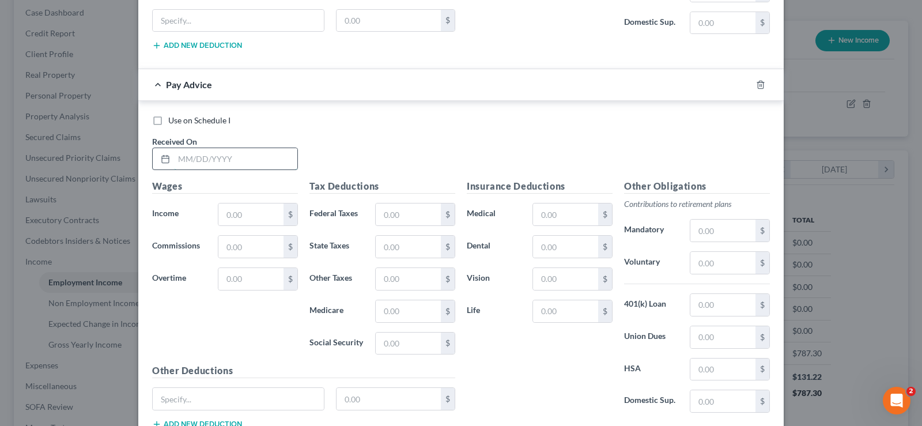
click at [246, 155] on input "text" at bounding box center [235, 159] width 123 height 22
click at [270, 162] on input "text" at bounding box center [235, 159] width 123 height 22
type input "06/30/2025"
click at [254, 216] on input "text" at bounding box center [250, 214] width 65 height 22
type input "568.00"
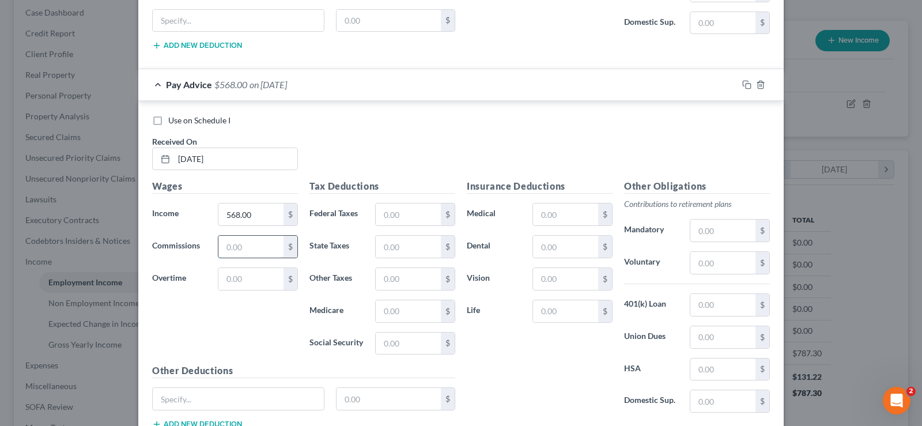
click at [262, 254] on input "text" at bounding box center [250, 247] width 65 height 22
type input "3.00"
click at [252, 278] on input "text" at bounding box center [250, 279] width 65 height 22
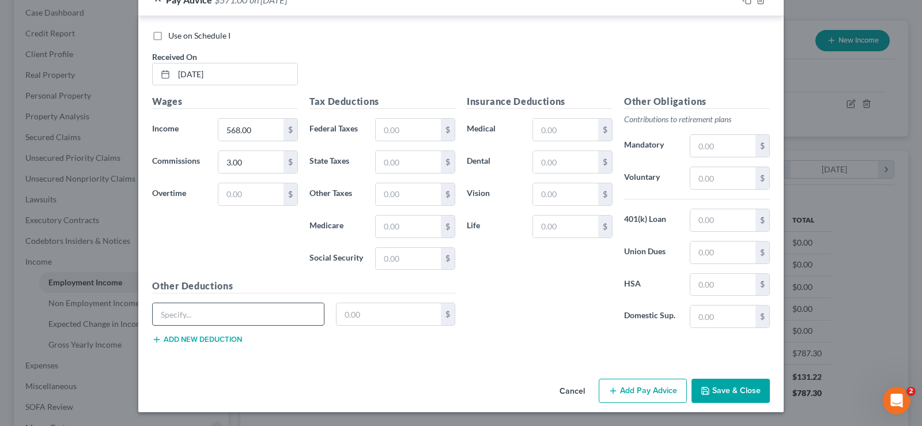
click at [230, 309] on input "text" at bounding box center [238, 314] width 171 height 22
click at [259, 199] on input "text" at bounding box center [250, 194] width 65 height 22
click at [261, 163] on input "3.00" at bounding box center [250, 162] width 65 height 22
click at [259, 201] on input "text" at bounding box center [250, 194] width 65 height 22
type input "160.00"
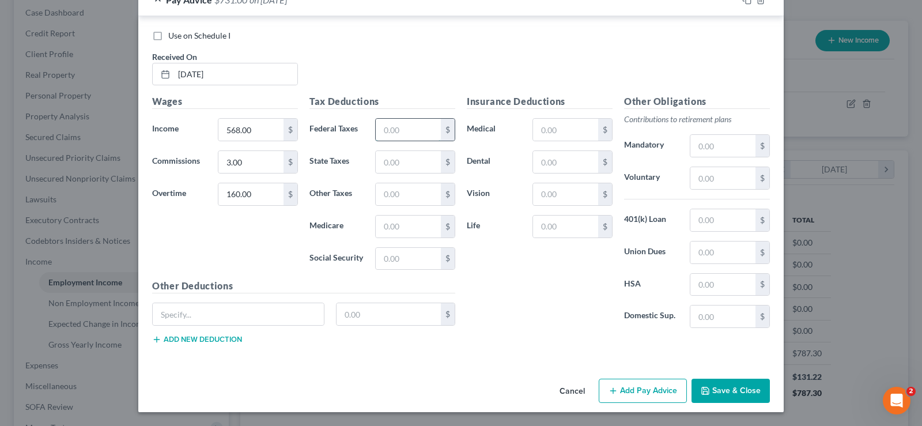
click at [420, 133] on input "text" at bounding box center [408, 130] width 65 height 22
type input "5.85"
click at [410, 263] on input "text" at bounding box center [408, 259] width 65 height 22
type input "45.36"
click at [406, 238] on div "Tax Deductions Federal Taxes 5.85 $ State Taxes $ Other Taxes $ Medicare $ Soci…" at bounding box center [382, 187] width 157 height 184
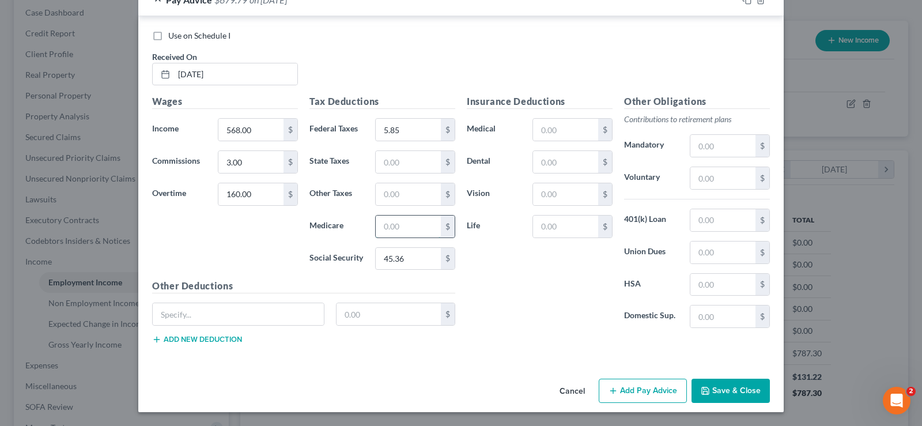
click at [413, 220] on input "text" at bounding box center [408, 227] width 65 height 22
type input "10.61"
click at [405, 202] on input "text" at bounding box center [408, 194] width 65 height 22
click at [410, 193] on input "text" at bounding box center [408, 194] width 65 height 22
type input "8.78"
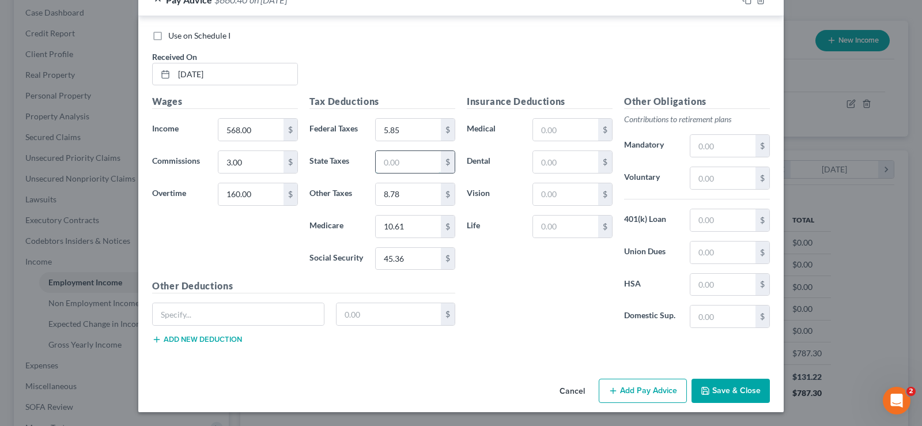
click at [409, 163] on input "text" at bounding box center [408, 162] width 65 height 22
type input "6.05"
click at [667, 387] on button "Add Pay Advice" at bounding box center [643, 391] width 88 height 24
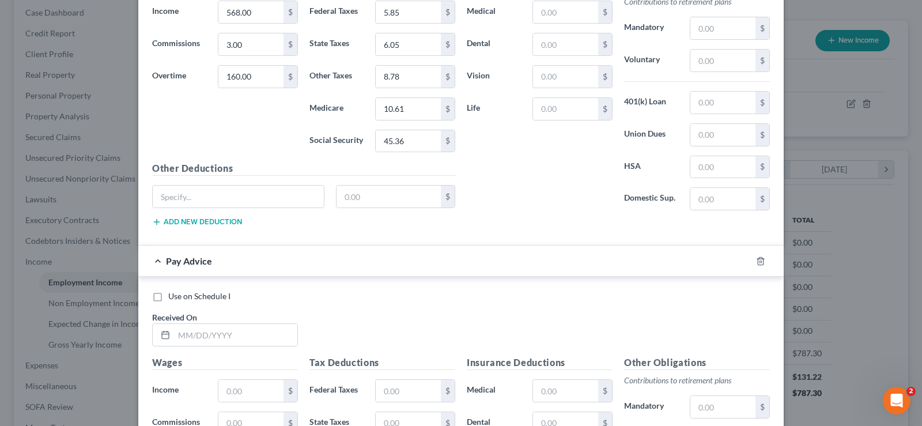
scroll to position [1086, 0]
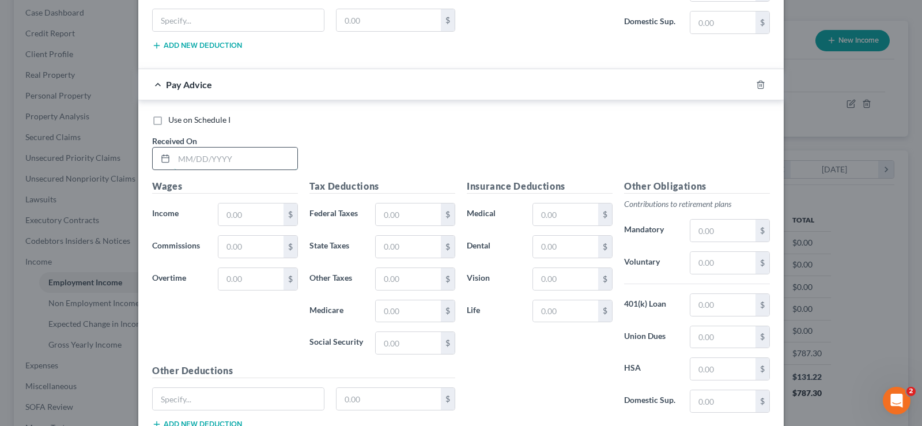
click at [228, 153] on input "text" at bounding box center [235, 159] width 123 height 22
click at [230, 161] on input "text" at bounding box center [235, 159] width 123 height 22
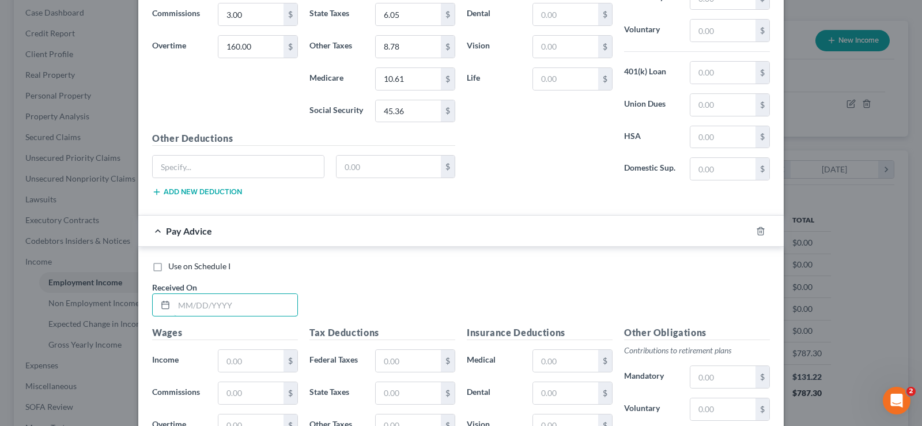
scroll to position [941, 0]
click at [244, 299] on input "text" at bounding box center [235, 304] width 123 height 22
type input "07/07/2025"
click at [244, 358] on input "text" at bounding box center [250, 360] width 65 height 22
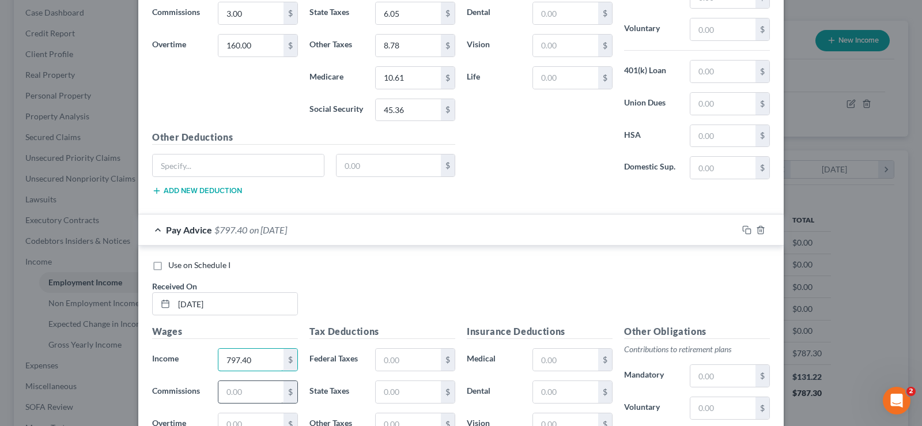
scroll to position [999, 0]
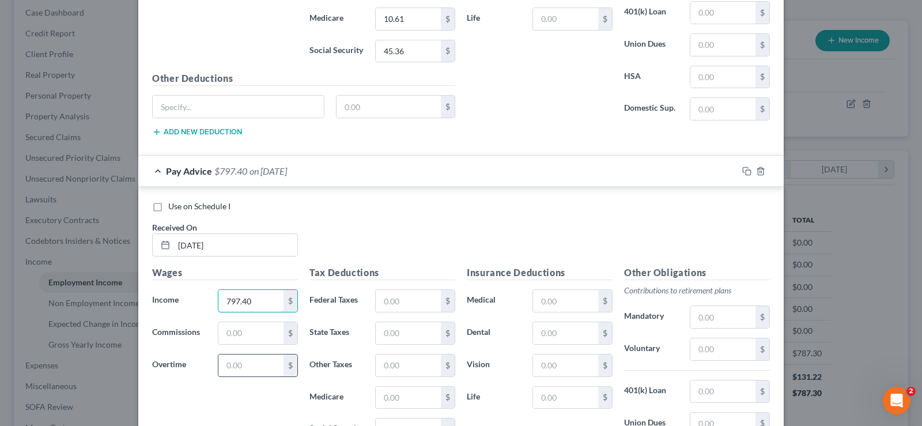
type input "797.40"
click at [261, 367] on input "text" at bounding box center [250, 365] width 65 height 22
type input "5.40"
click at [410, 300] on input "text" at bounding box center [408, 301] width 65 height 22
type input "12.97"
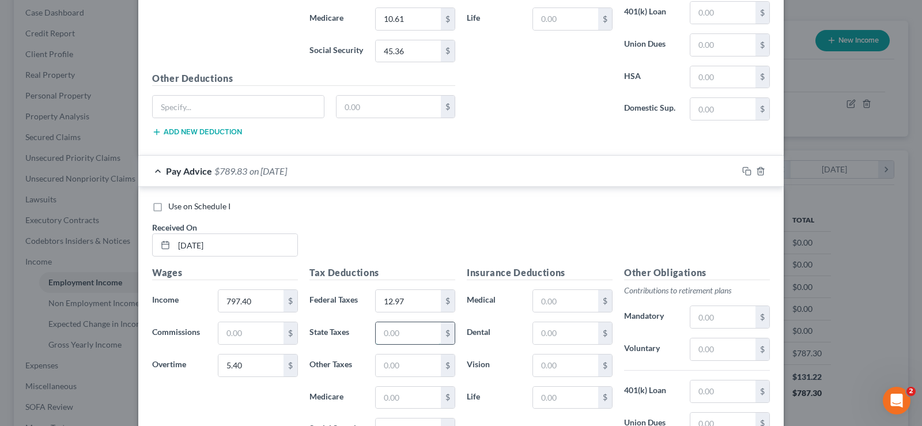
click at [420, 341] on input "text" at bounding box center [408, 333] width 65 height 22
type input "7.62"
click at [427, 365] on input "text" at bounding box center [408, 365] width 65 height 22
type input "9.64"
click at [411, 401] on input "text" at bounding box center [408, 398] width 65 height 22
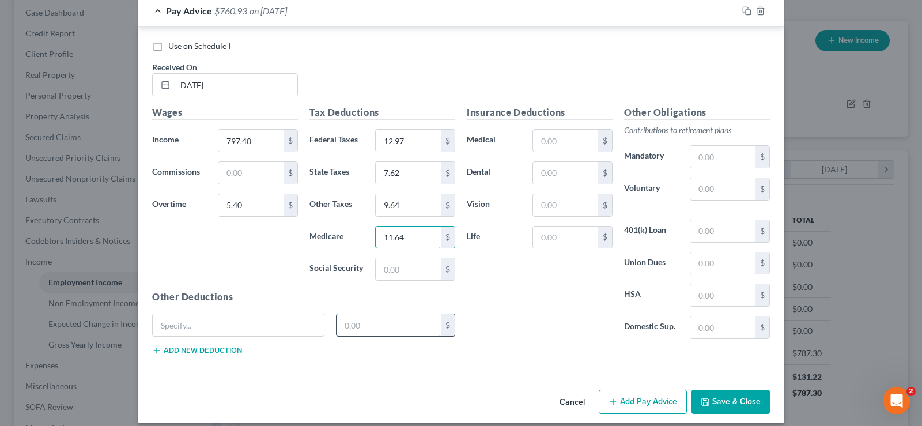
scroll to position [1171, 0]
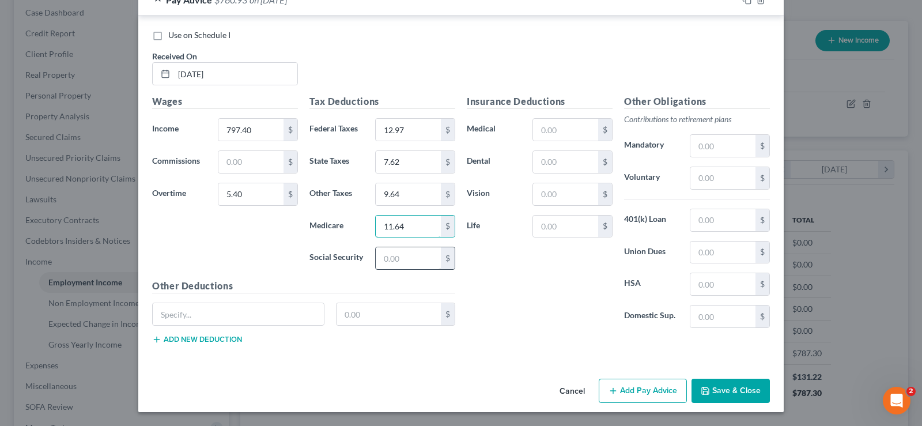
type input "11.64"
click at [412, 252] on input "text" at bounding box center [408, 258] width 65 height 22
type input "49.77"
click at [657, 386] on button "Add Pay Advice" at bounding box center [643, 391] width 88 height 24
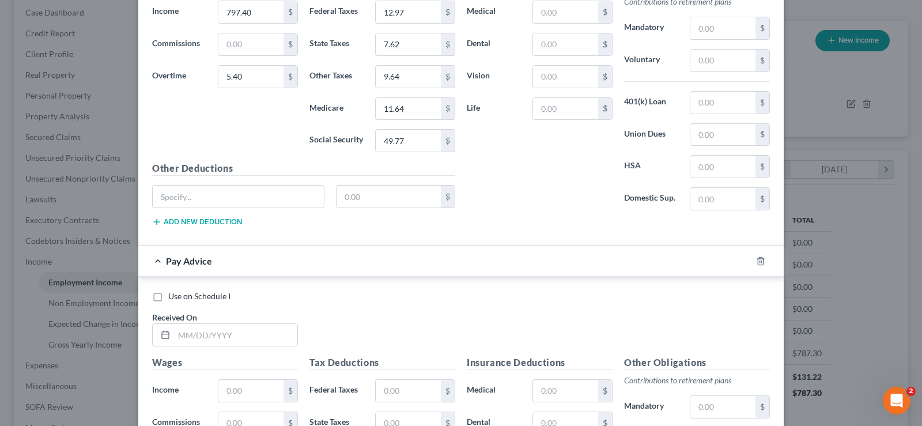
scroll to position [1347, 0]
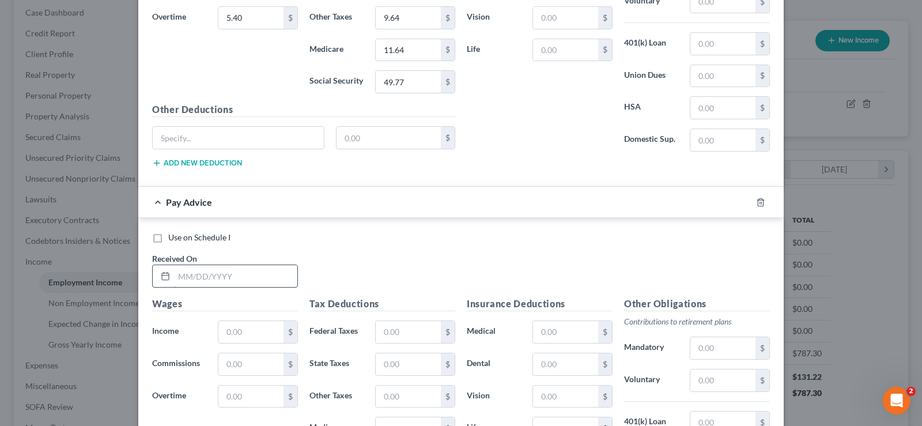
click at [246, 280] on input "text" at bounding box center [235, 276] width 123 height 22
type input "0623/2025"
click at [237, 326] on input "text" at bounding box center [250, 332] width 65 height 22
type input "595.40"
click at [410, 331] on input "text" at bounding box center [408, 332] width 65 height 22
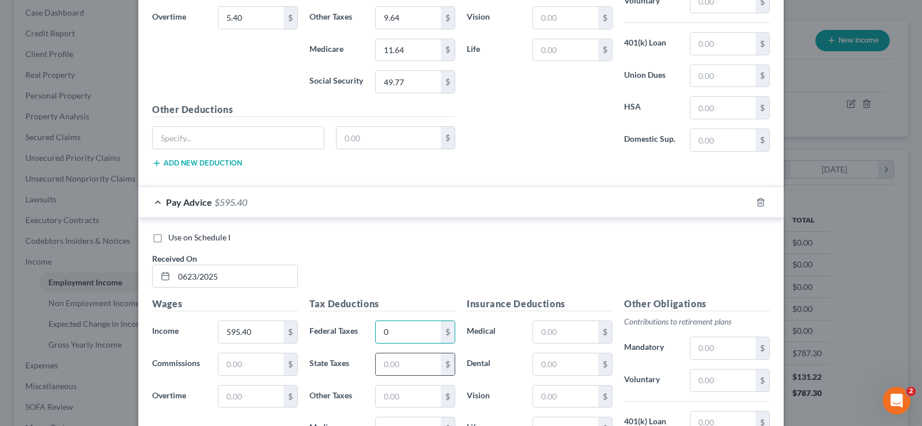
type input "0"
click at [417, 363] on input "text" at bounding box center [408, 364] width 65 height 22
type input "3.12"
click at [408, 399] on input "text" at bounding box center [408, 397] width 65 height 22
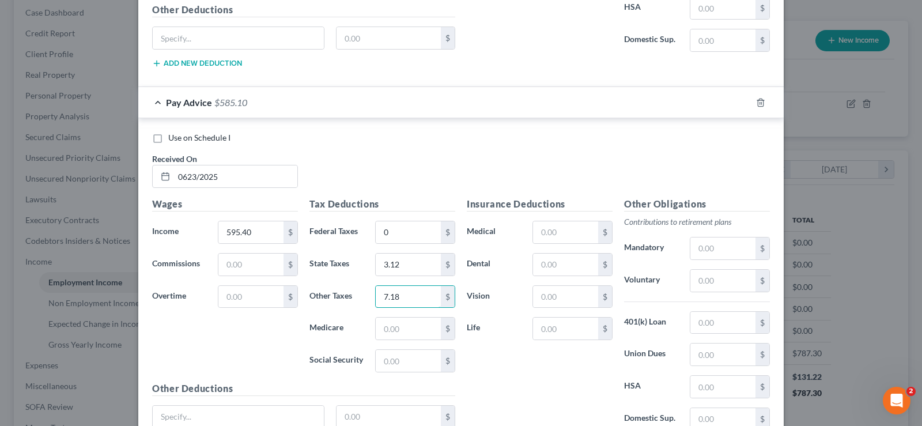
scroll to position [1549, 0]
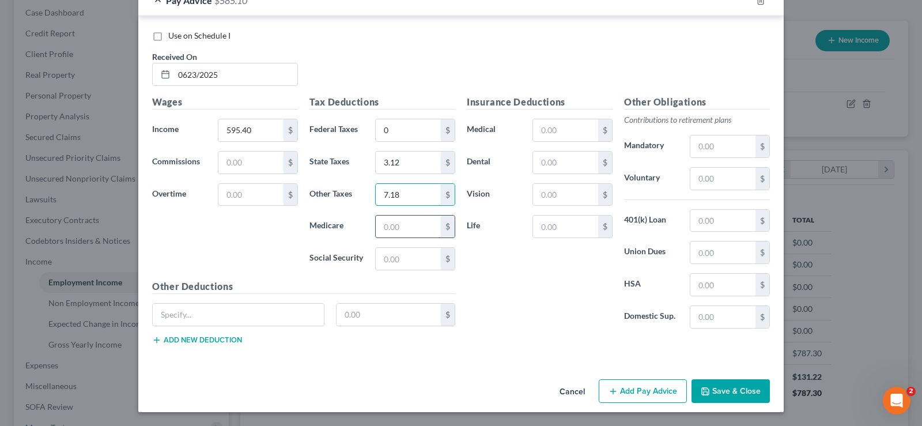
type input "7.18"
click at [407, 222] on input "text" at bounding box center [408, 227] width 65 height 22
type input "8.67"
click at [408, 256] on input "text" at bounding box center [408, 259] width 65 height 22
type input "37.10"
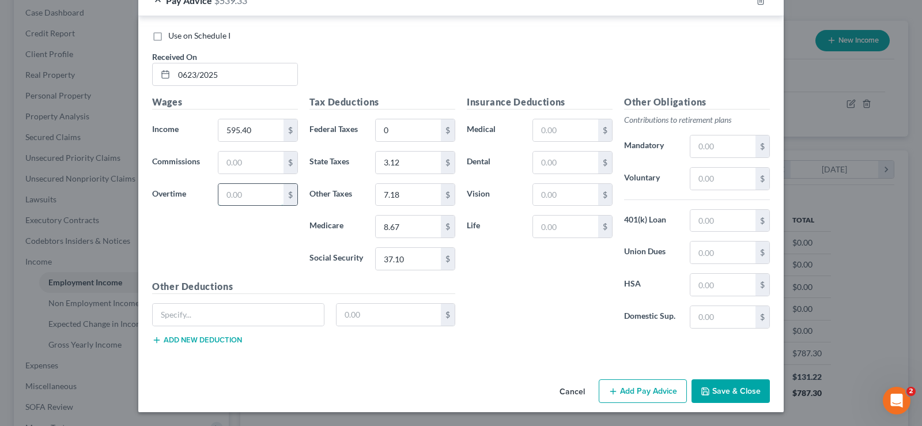
click at [252, 196] on input "text" at bounding box center [250, 195] width 65 height 22
type input "3.00"
click at [670, 388] on button "Add Pay Advice" at bounding box center [643, 391] width 88 height 24
click at [741, 388] on button "Save & Close" at bounding box center [731, 391] width 78 height 24
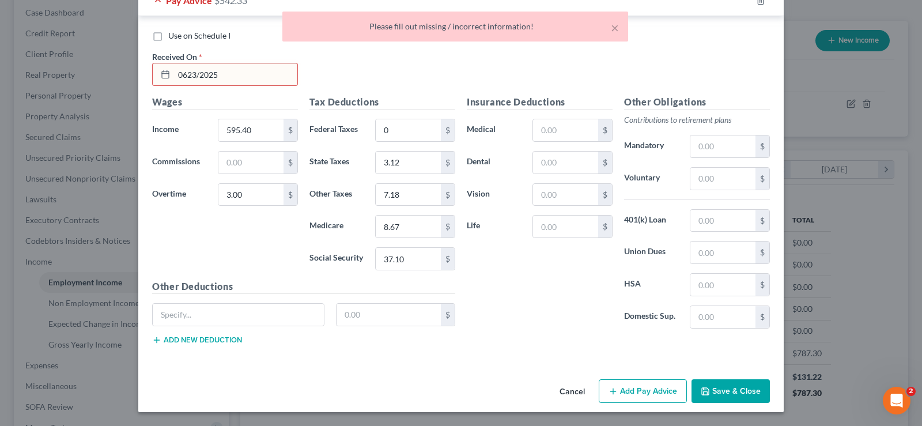
click at [188, 71] on input "0623/2025" at bounding box center [235, 74] width 123 height 22
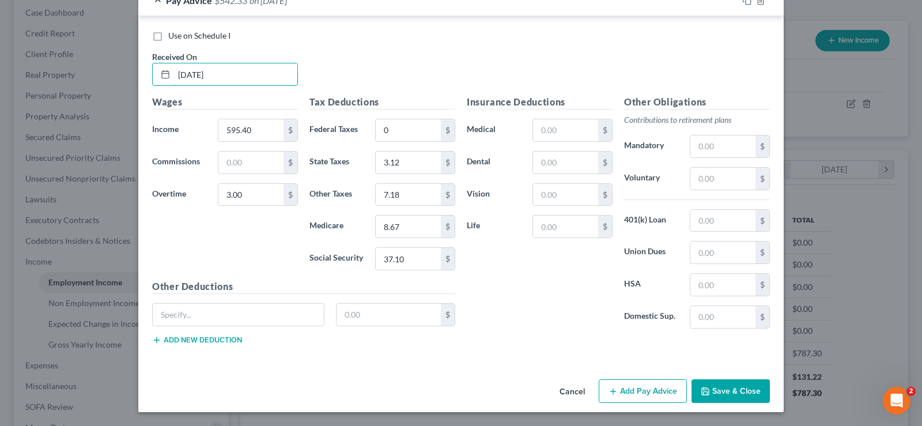
type input "06/23/2025"
click at [722, 389] on button "Save & Close" at bounding box center [731, 391] width 78 height 24
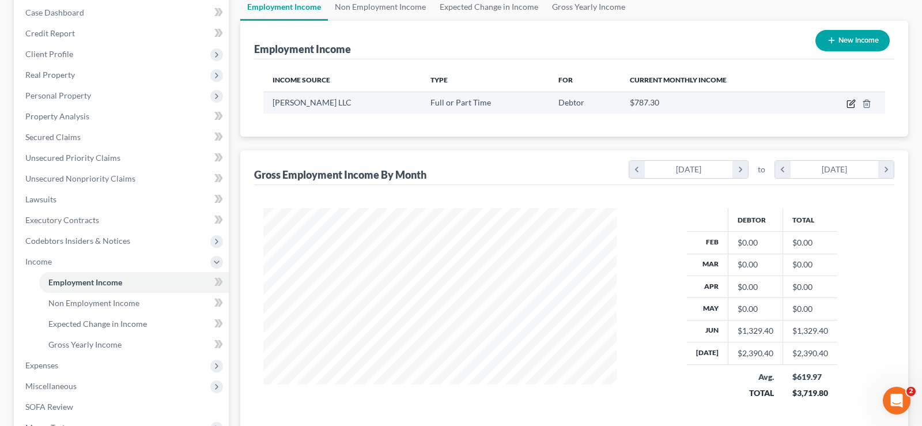
click at [851, 99] on icon "button" at bounding box center [851, 103] width 9 height 9
select select "0"
select select "4"
select select "0"
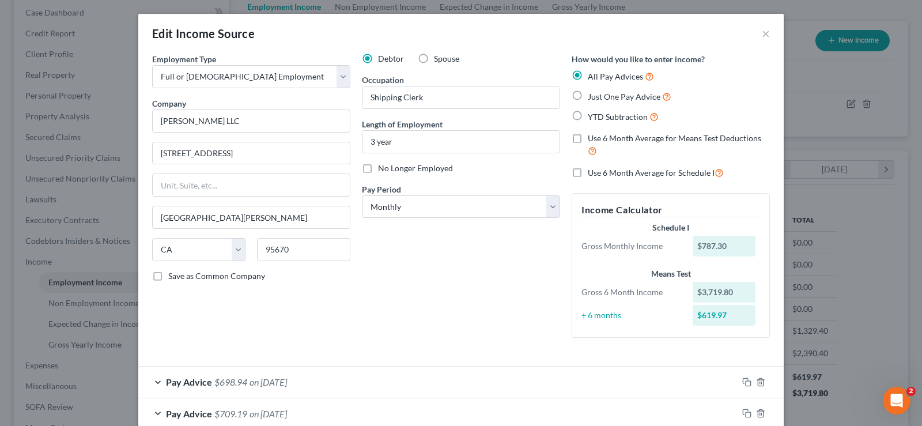
click at [588, 138] on label "Use 6 Month Average for Means Test Deductions" at bounding box center [679, 145] width 182 height 25
click at [593, 138] on input "Use 6 Month Average for Means Test Deductions" at bounding box center [596, 136] width 7 height 7
checkbox input "true"
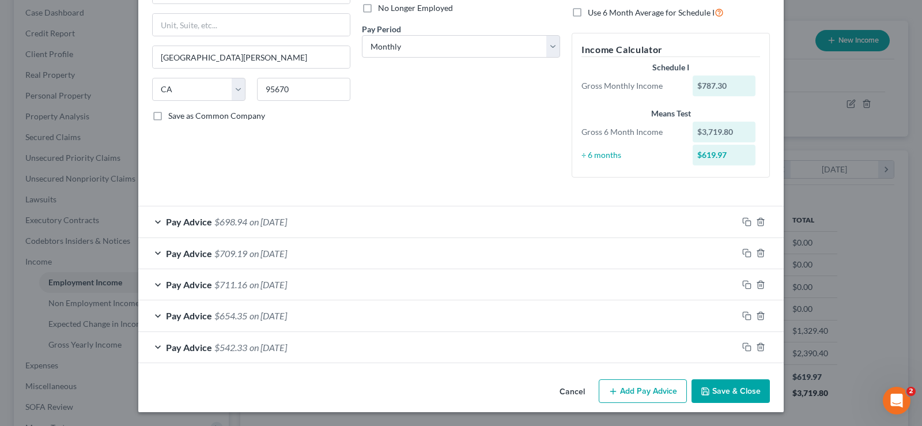
click at [734, 385] on button "Save & Close" at bounding box center [731, 391] width 78 height 24
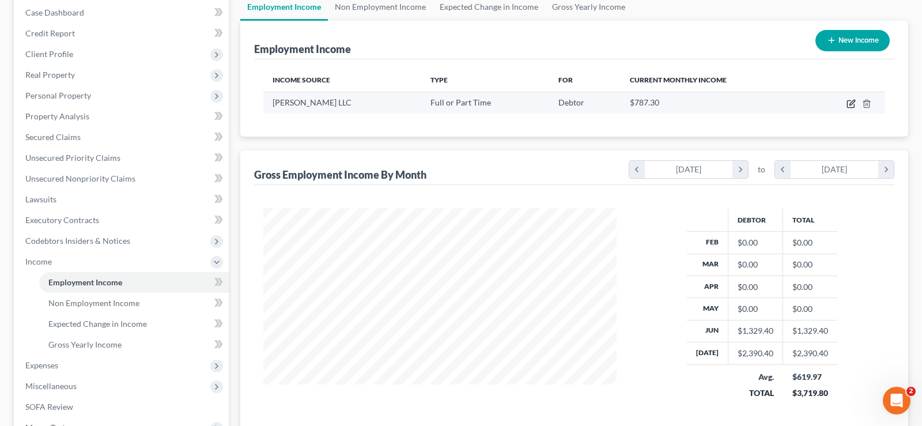
click at [849, 103] on icon "button" at bounding box center [851, 103] width 9 height 9
select select "0"
select select "4"
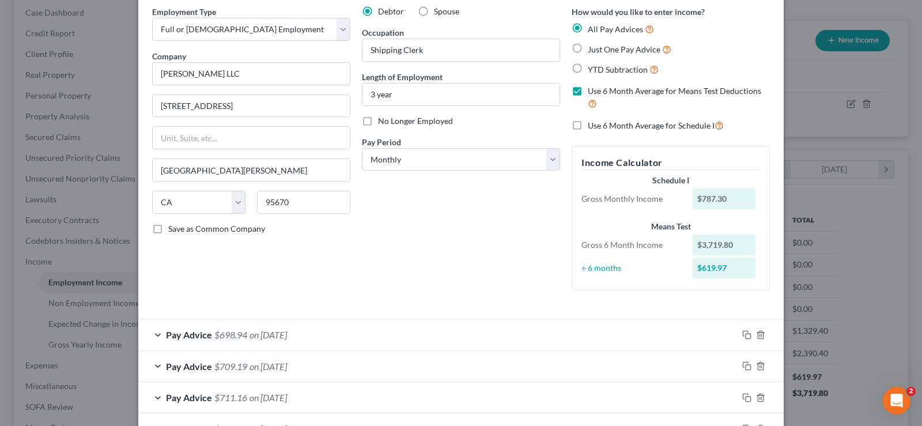
scroll to position [43, 0]
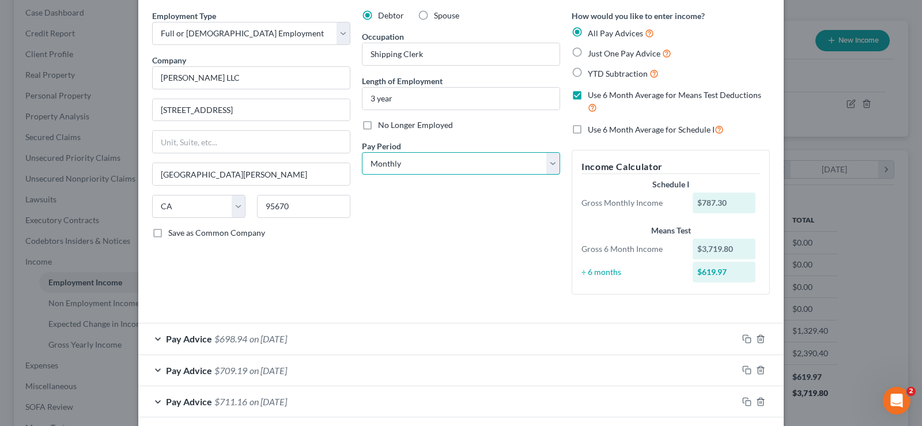
click at [362, 152] on select "Select Monthly Twice Monthly Every Other Week Weekly" at bounding box center [461, 163] width 198 height 23
select select "3"
click option "Weekly" at bounding box center [0, 0] width 0 height 0
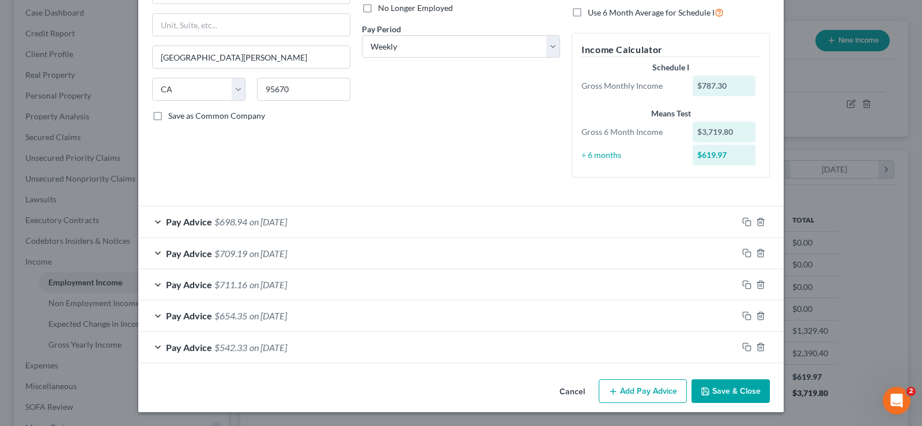
click at [730, 387] on button "Save & Close" at bounding box center [731, 391] width 78 height 24
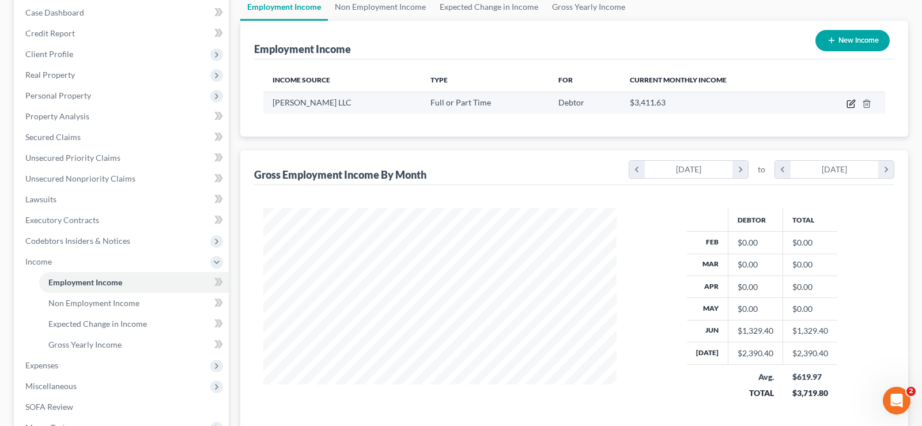
click at [851, 103] on icon "button" at bounding box center [851, 103] width 9 height 9
select select "0"
select select "4"
select select "3"
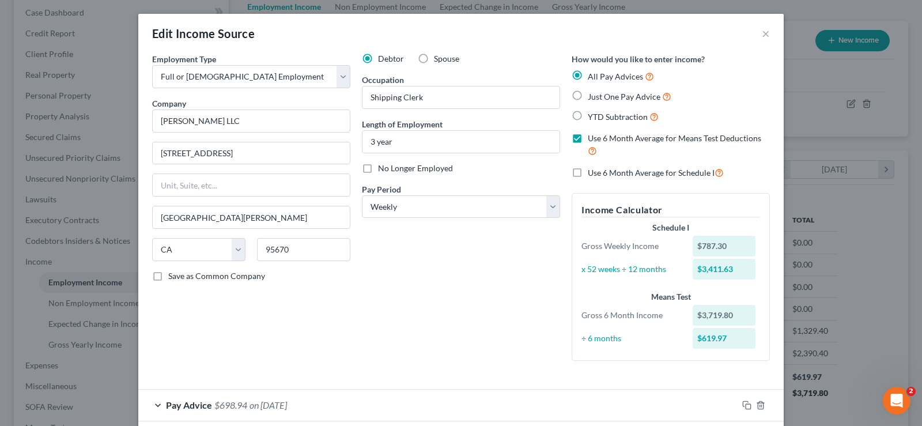
click at [588, 116] on label "YTD Subtraction" at bounding box center [623, 116] width 71 height 13
click at [593, 116] on input "YTD Subtraction" at bounding box center [596, 113] width 7 height 7
radio input "true"
checkbox input "false"
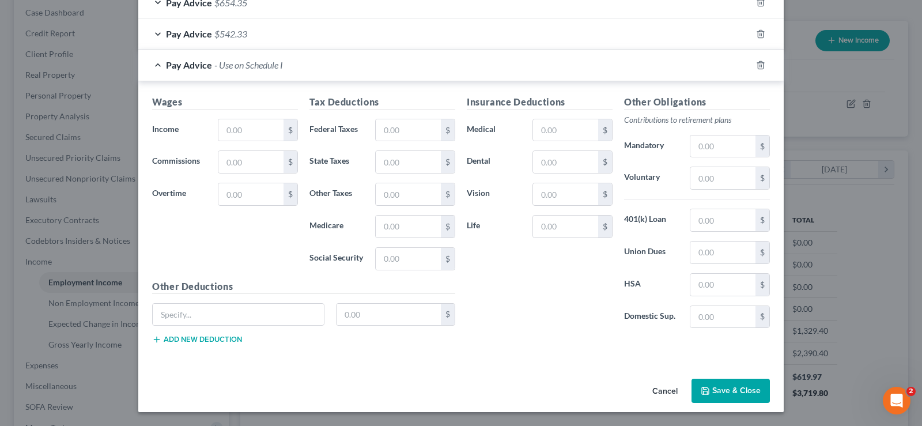
scroll to position [233, 0]
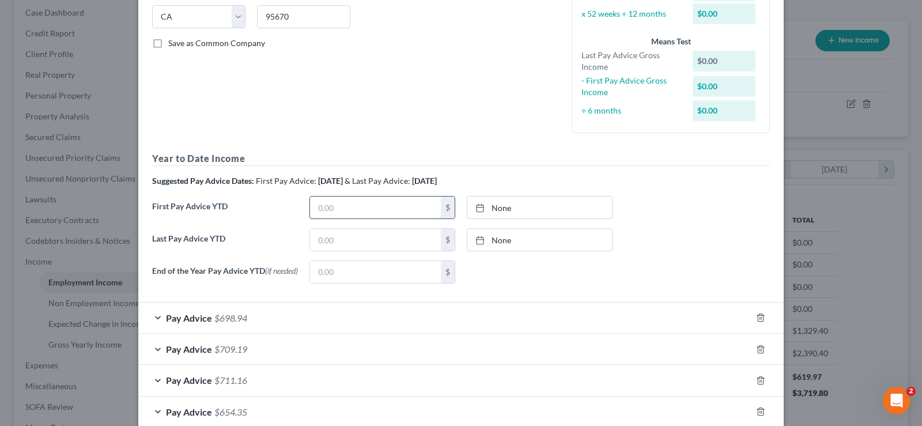
click at [421, 208] on input "text" at bounding box center [375, 208] width 131 height 22
type input "698.94"
click at [367, 243] on input "text" at bounding box center [375, 240] width 131 height 22
click at [367, 207] on input "698.94" at bounding box center [375, 208] width 131 height 22
